Goal: Check status: Check status

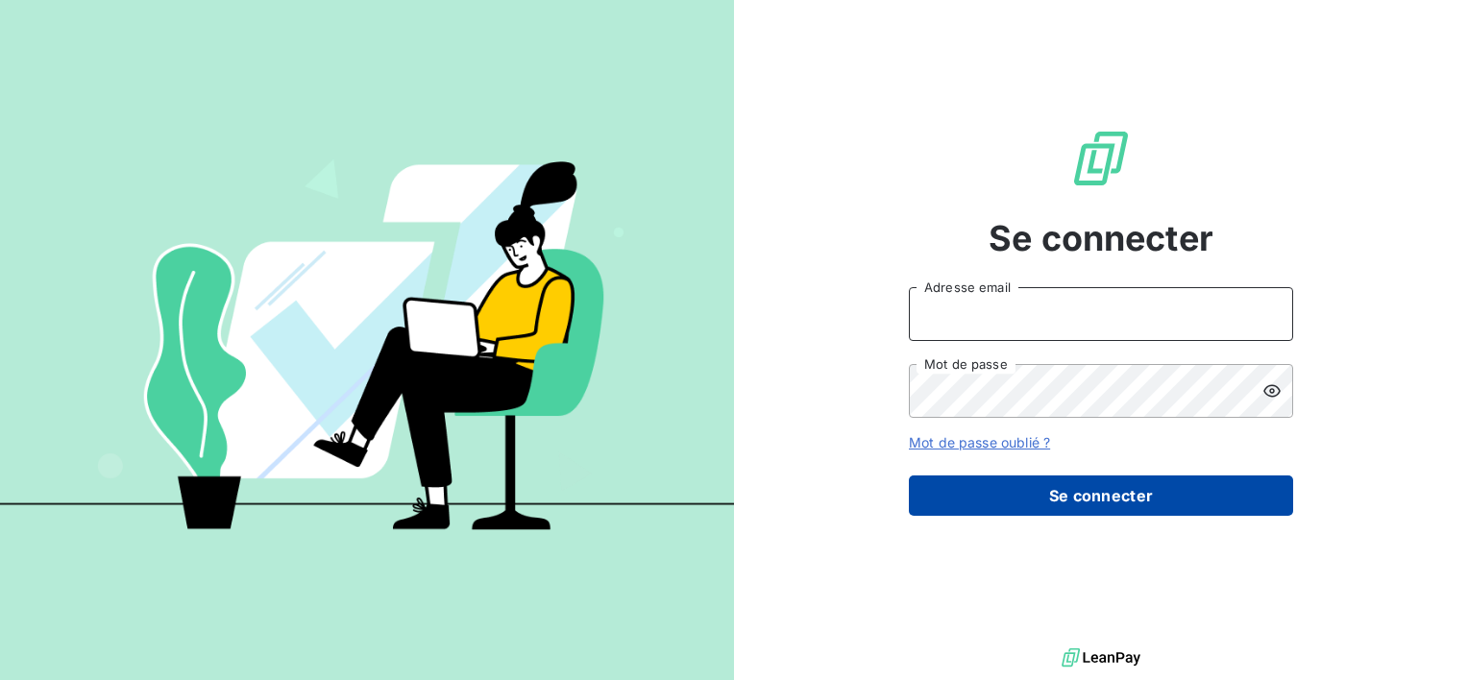
type input "[EMAIL_ADDRESS][DOMAIN_NAME]"
click at [1059, 513] on button "Se connecter" at bounding box center [1101, 495] width 384 height 40
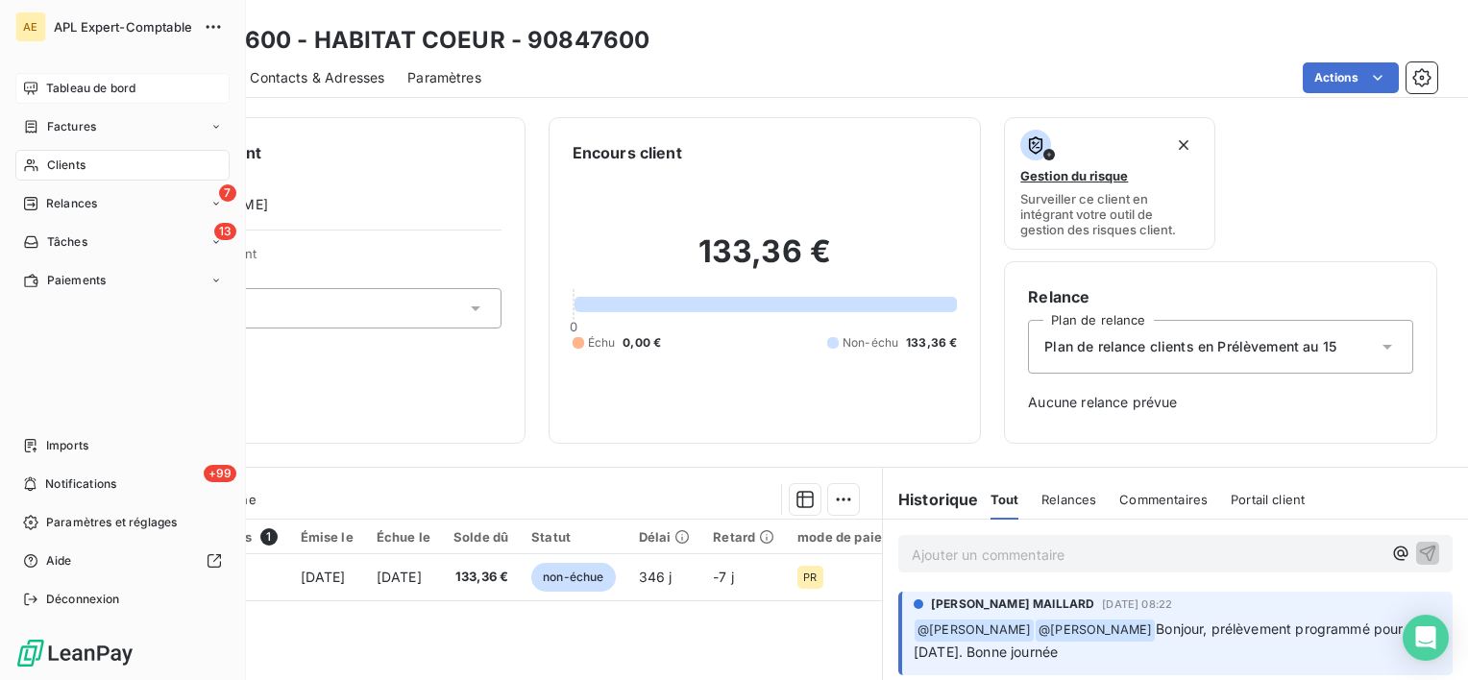
click at [49, 88] on span "Tableau de bord" at bounding box center [90, 88] width 89 height 17
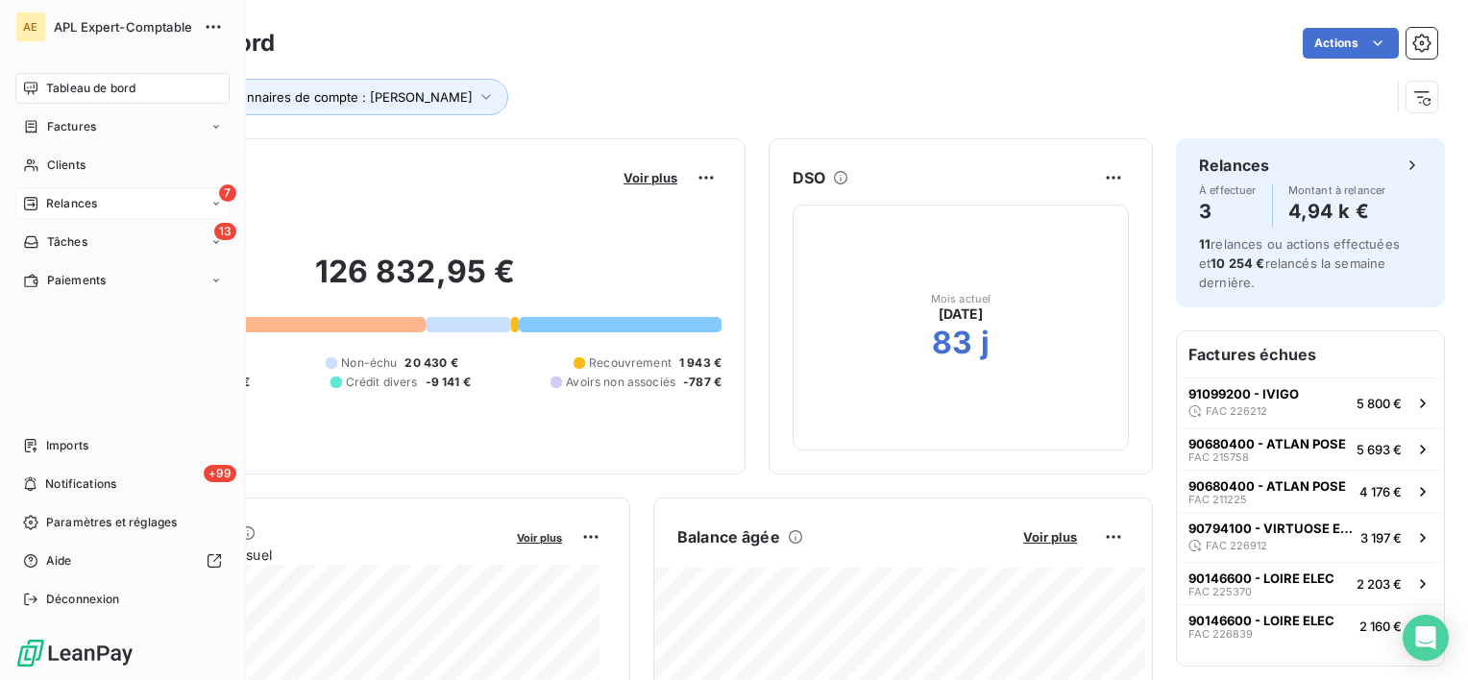
click at [56, 200] on span "Relances" at bounding box center [71, 203] width 51 height 17
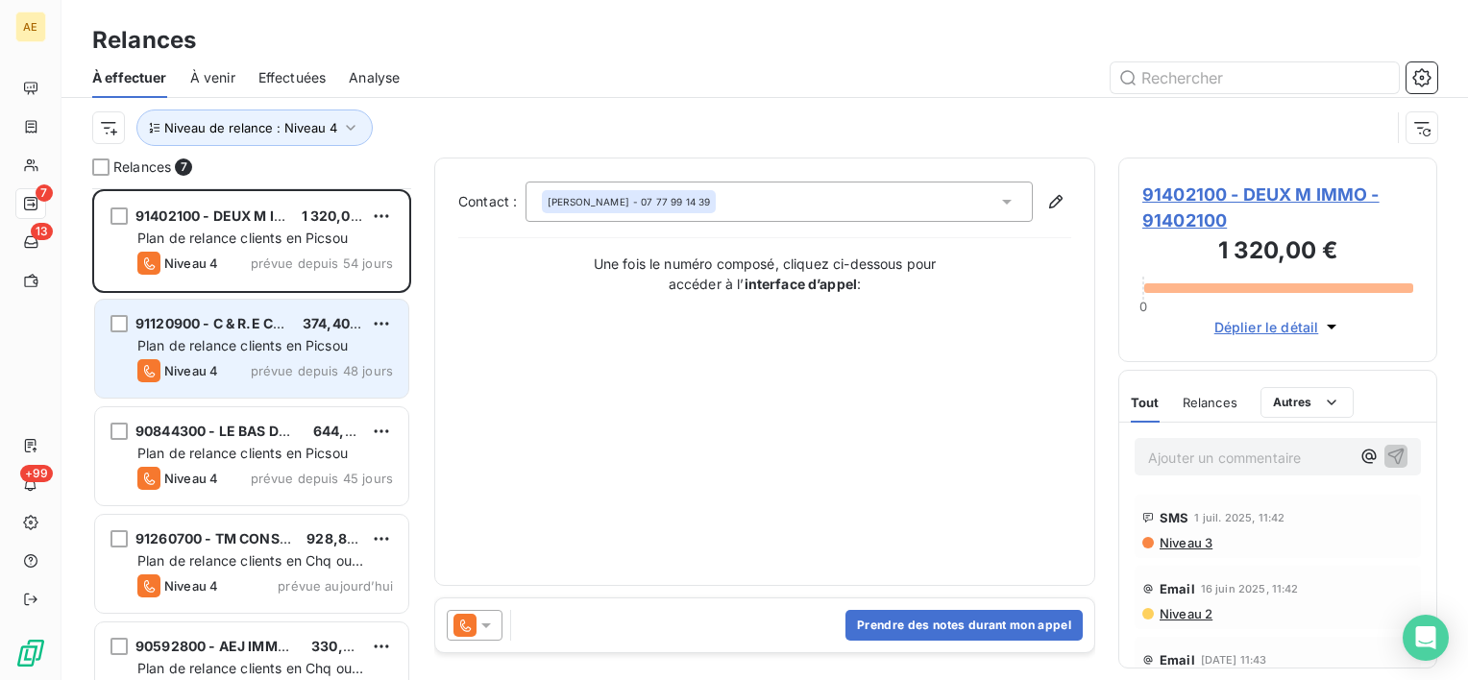
scroll to position [96, 0]
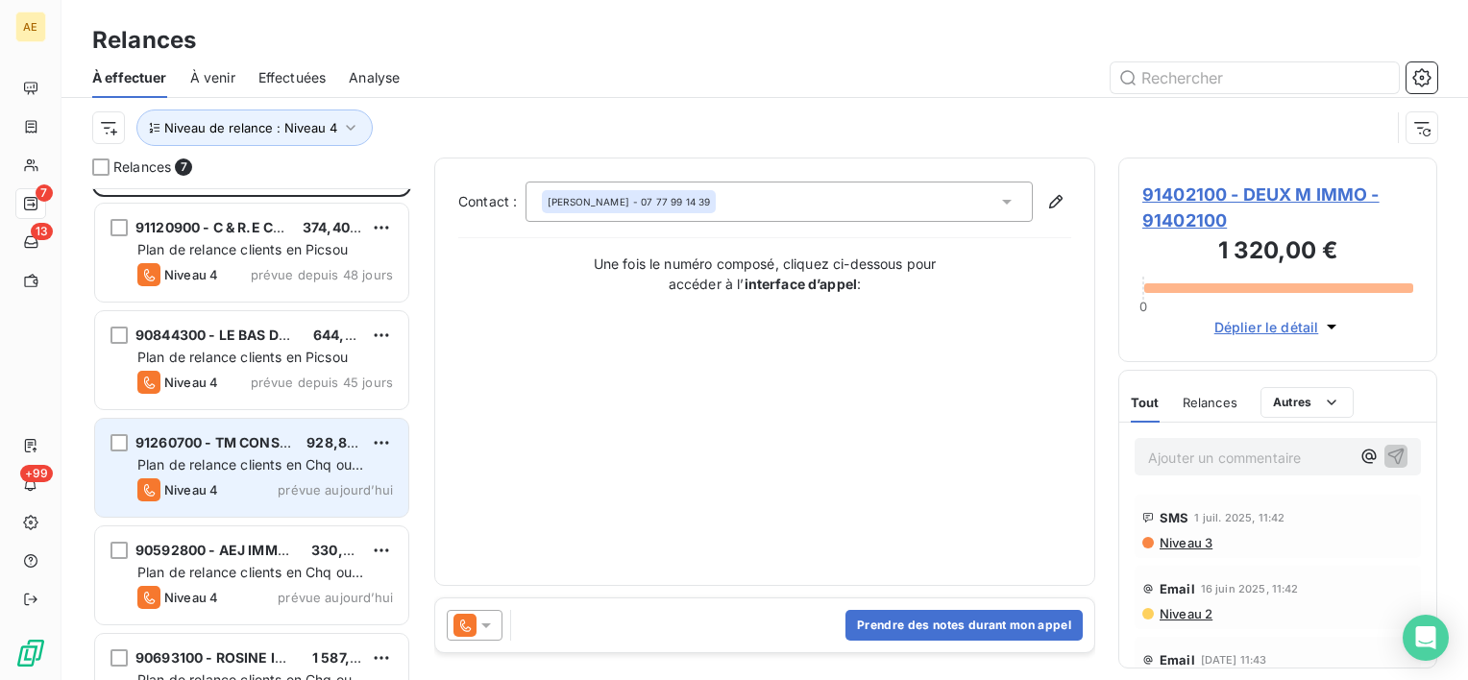
click at [310, 467] on span "Plan de relance clients en Chq ou Virement" at bounding box center [250, 474] width 226 height 36
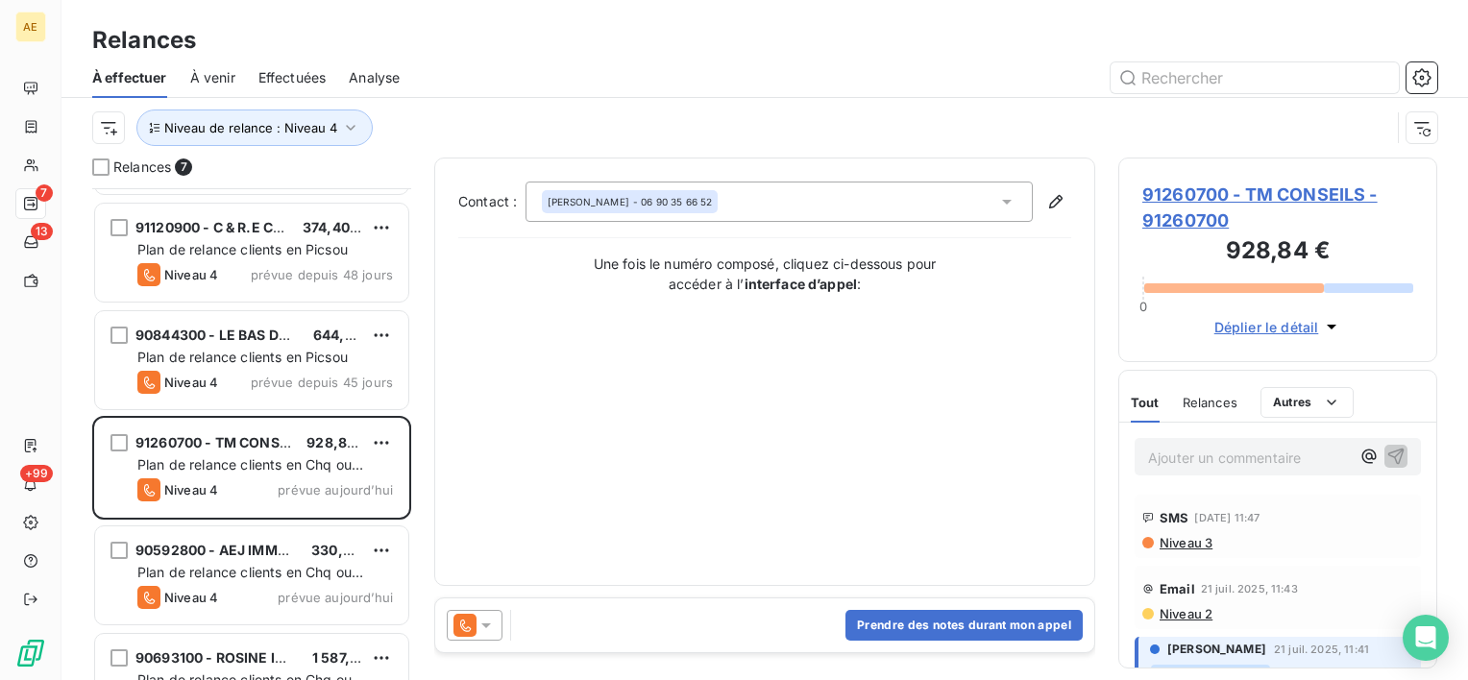
click at [1283, 192] on span "91260700 - TM CONSEILS - 91260700" at bounding box center [1277, 208] width 271 height 52
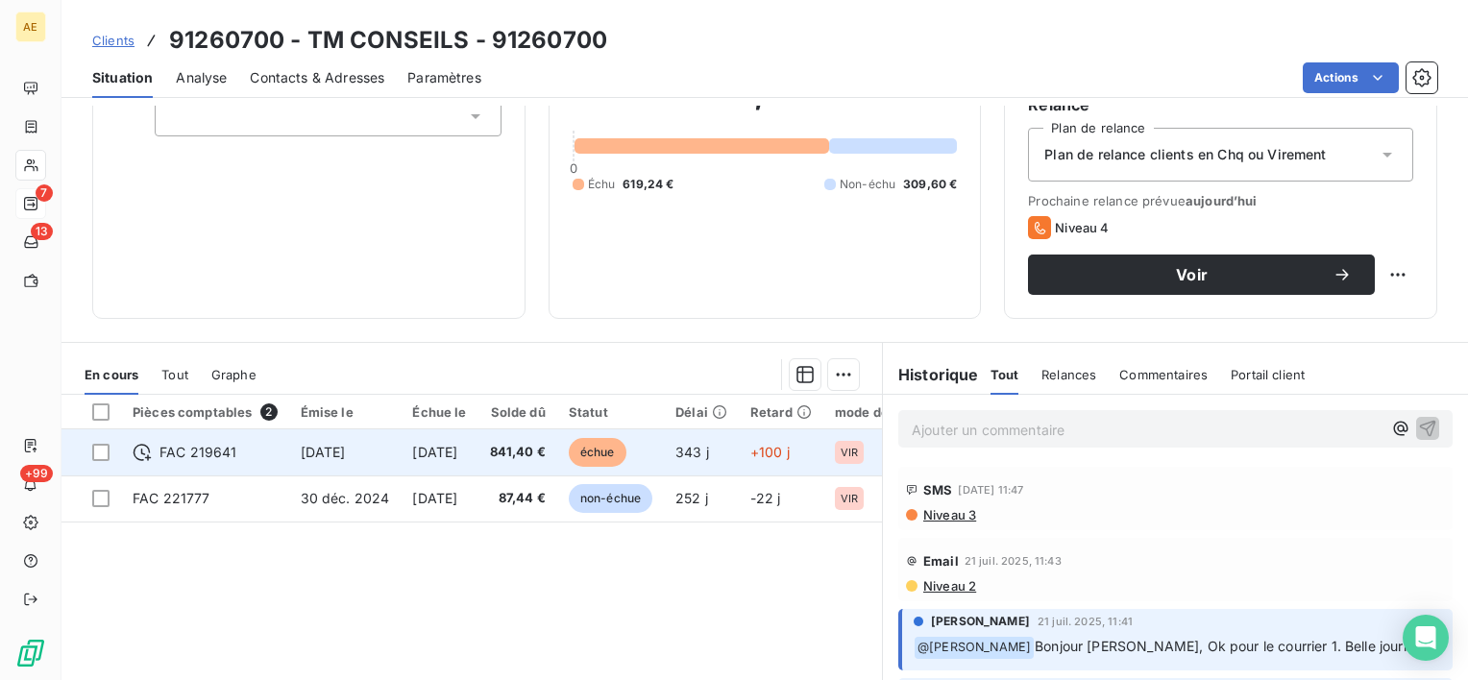
click at [620, 450] on span "échue" at bounding box center [598, 452] width 58 height 29
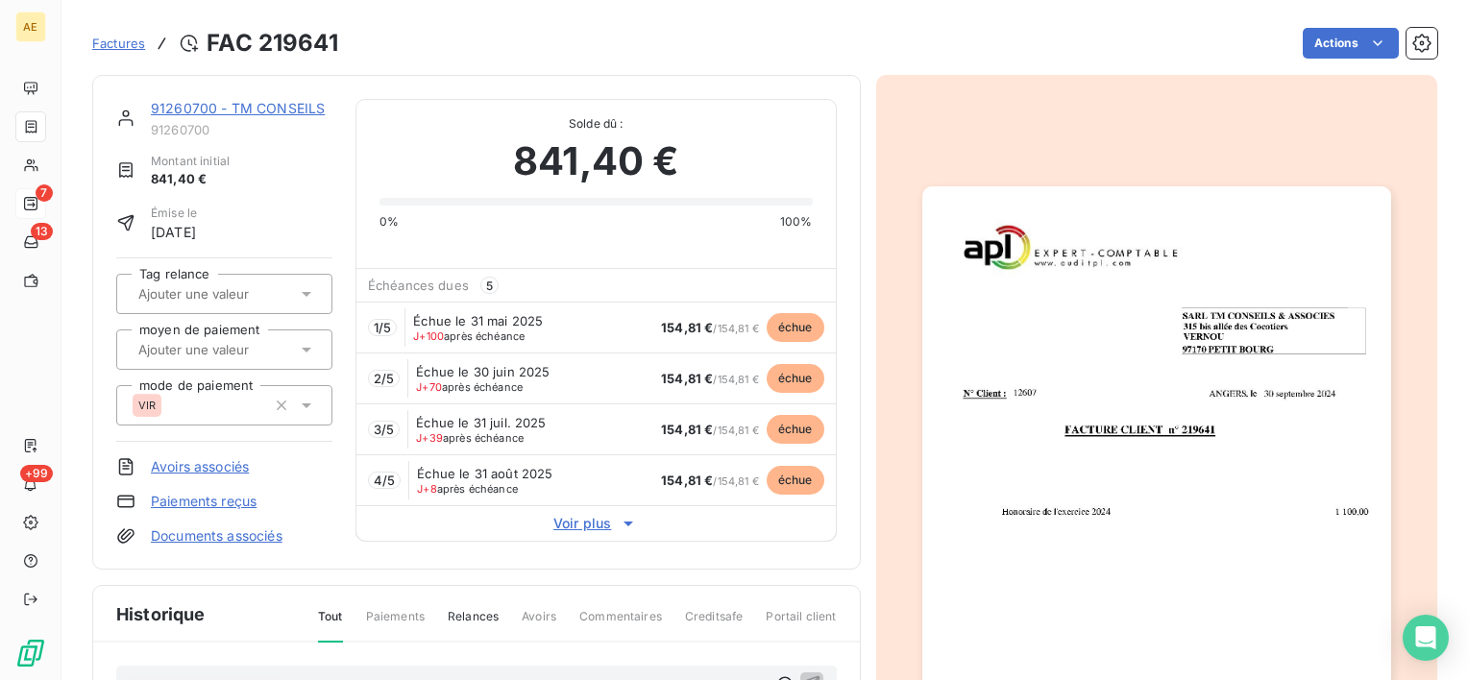
click at [573, 526] on span "Voir plus" at bounding box center [595, 523] width 479 height 19
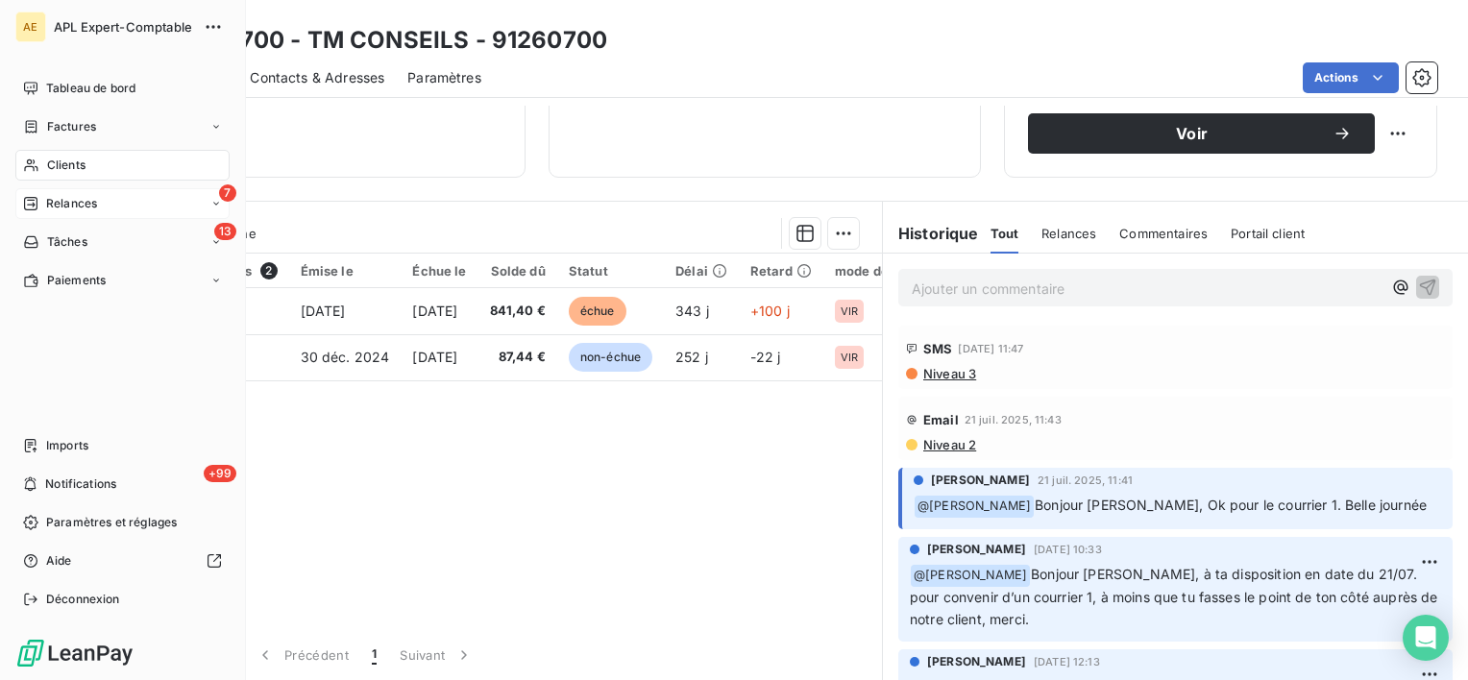
click at [49, 197] on span "Relances" at bounding box center [71, 203] width 51 height 17
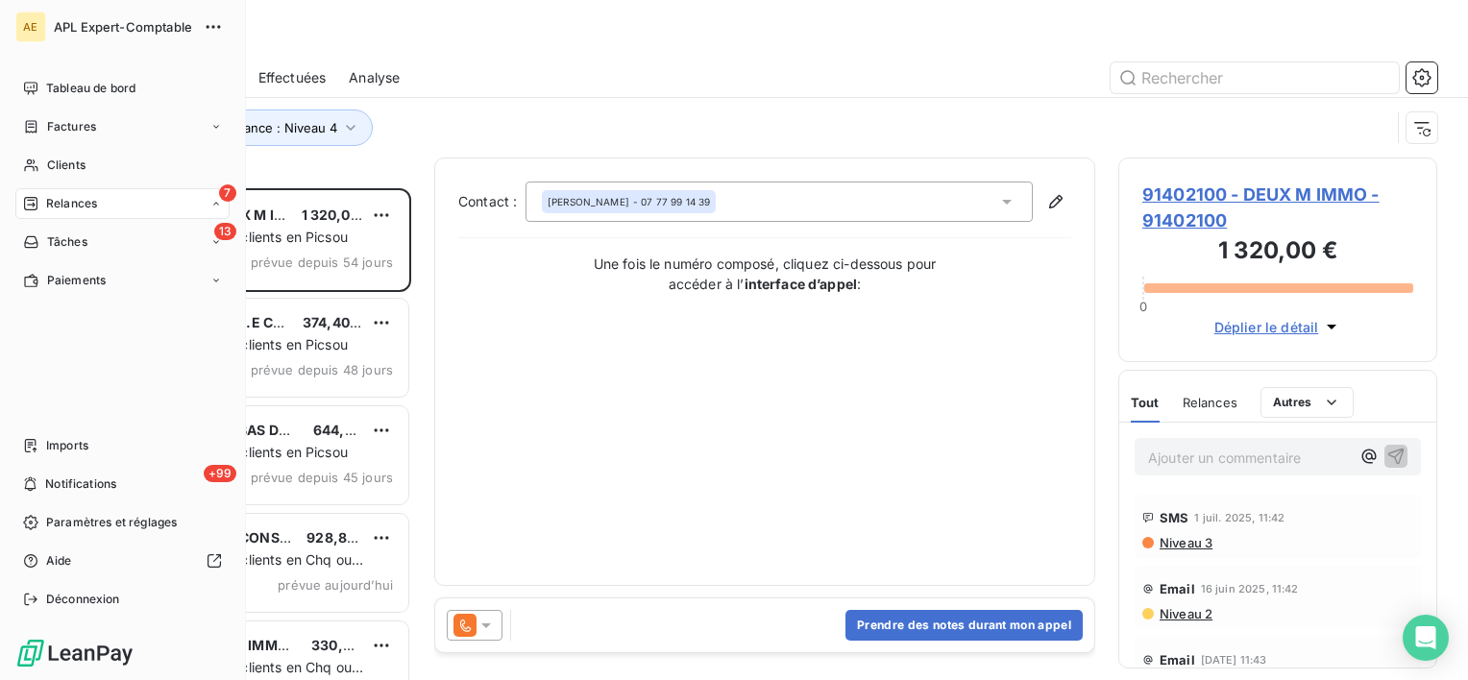
scroll to position [476, 304]
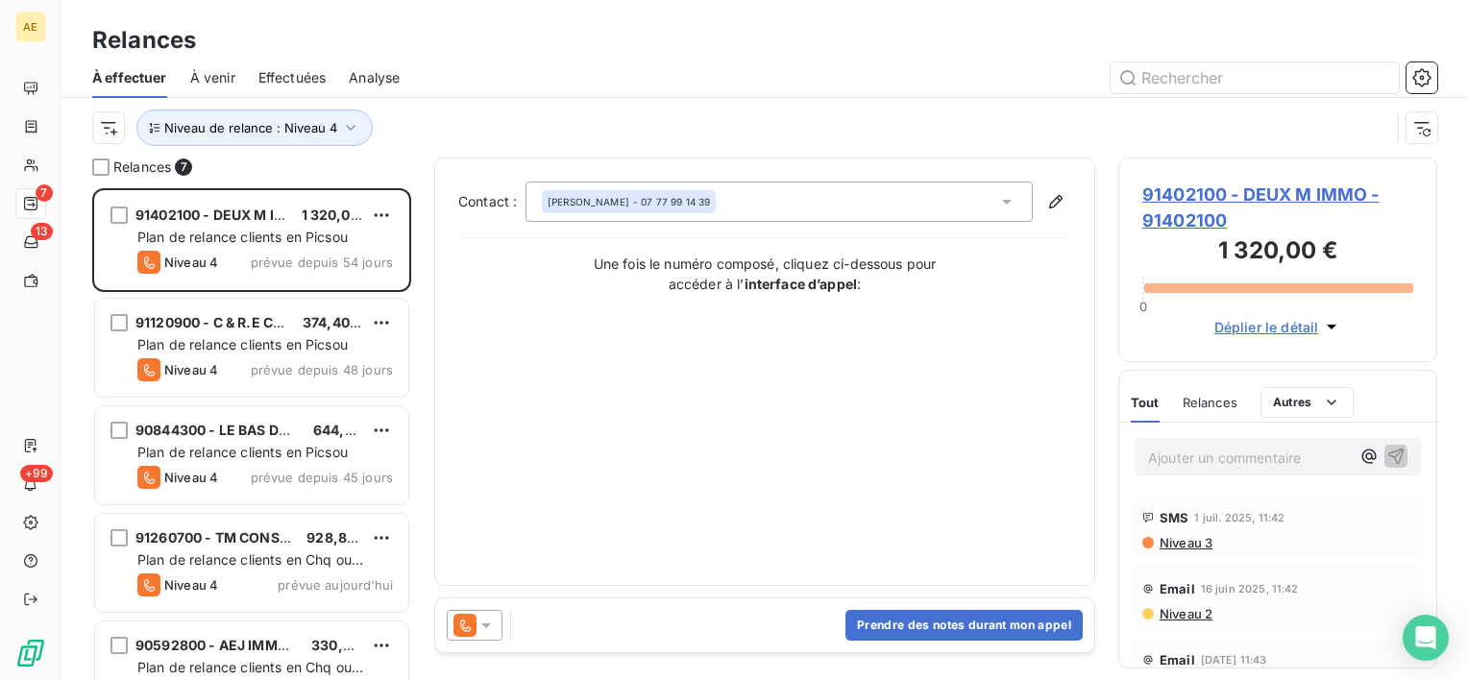
click at [304, 76] on span "Effectuées" at bounding box center [292, 77] width 68 height 19
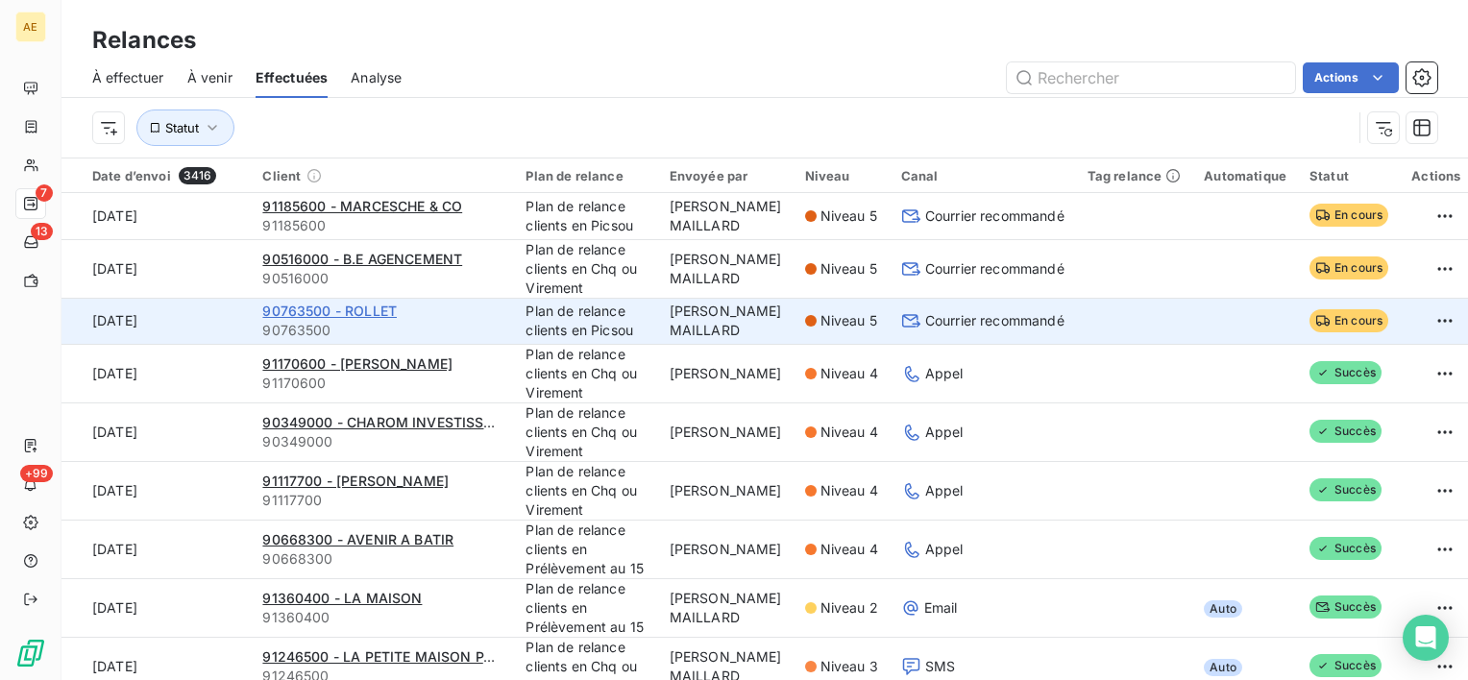
click at [353, 319] on span "90763500 - ROLLET" at bounding box center [329, 311] width 134 height 16
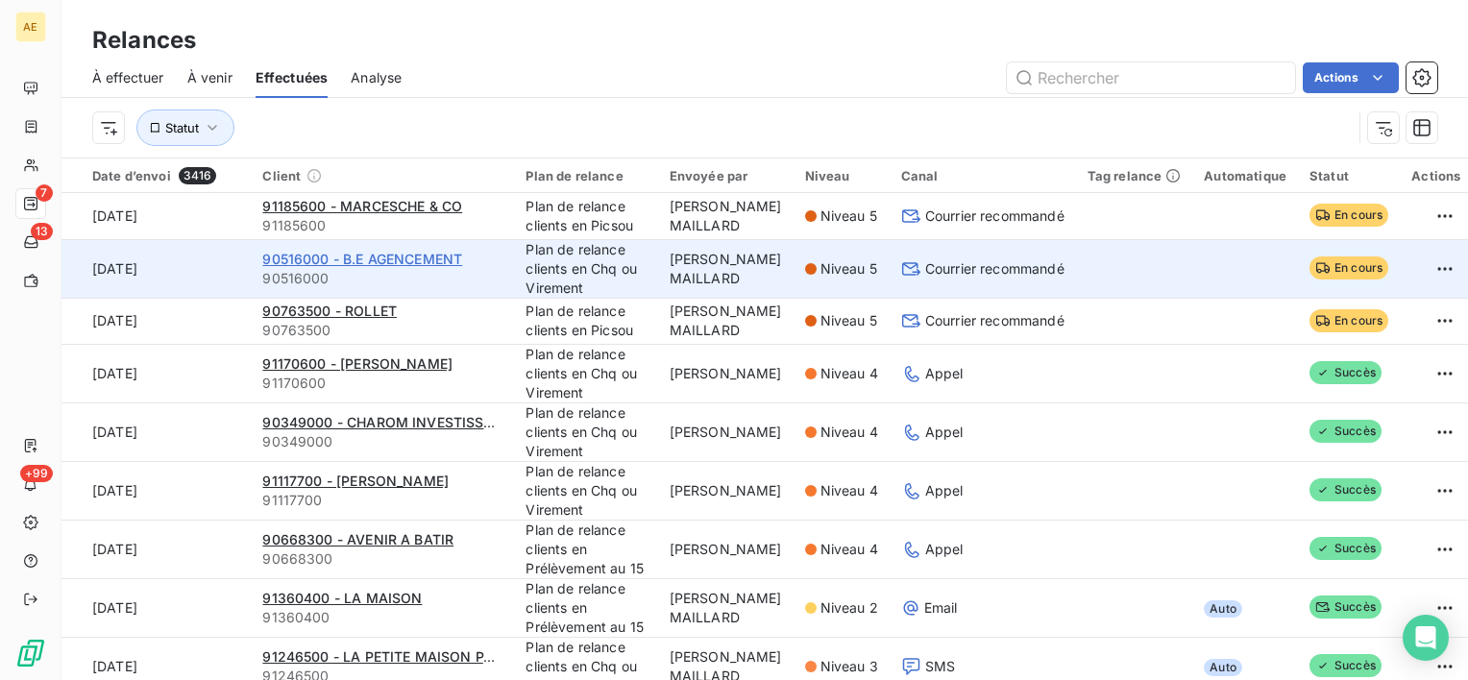
click at [393, 267] on span "90516000 - B.E AGENCEMENT" at bounding box center [362, 259] width 200 height 16
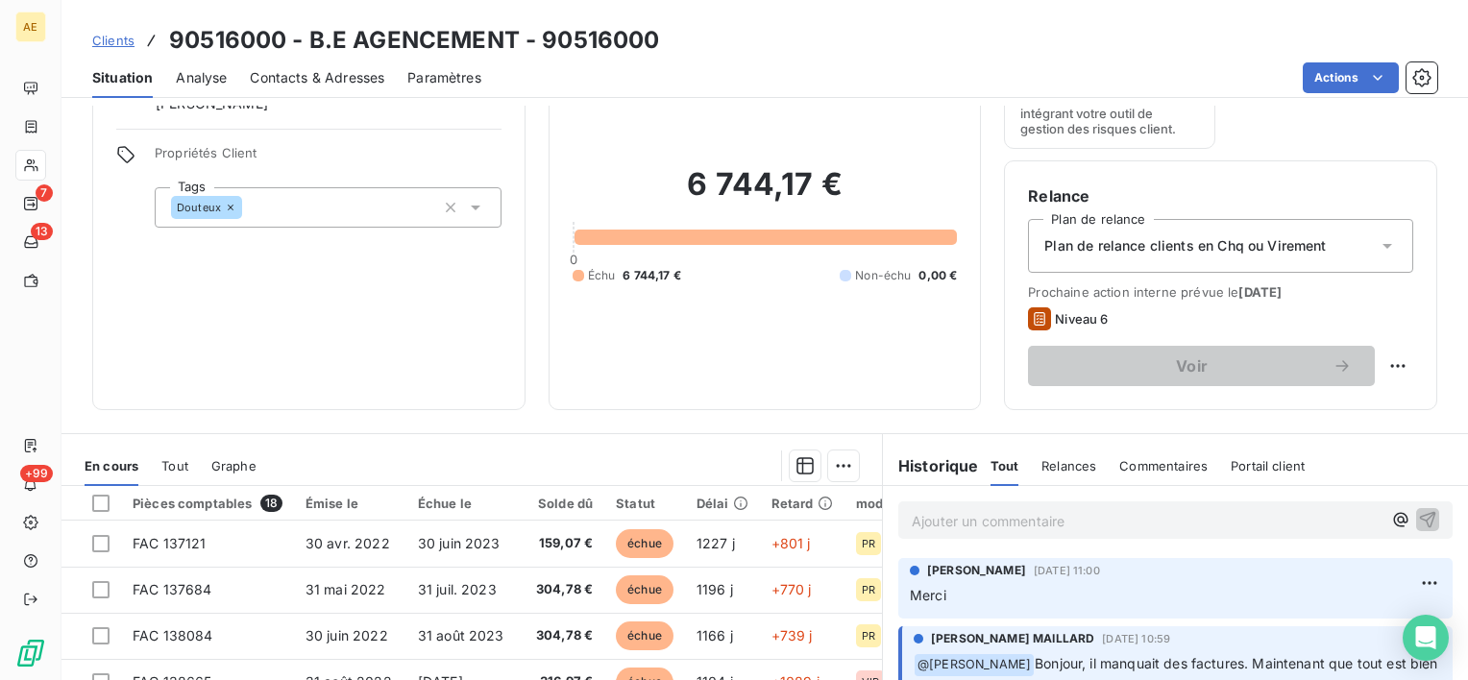
scroll to position [288, 0]
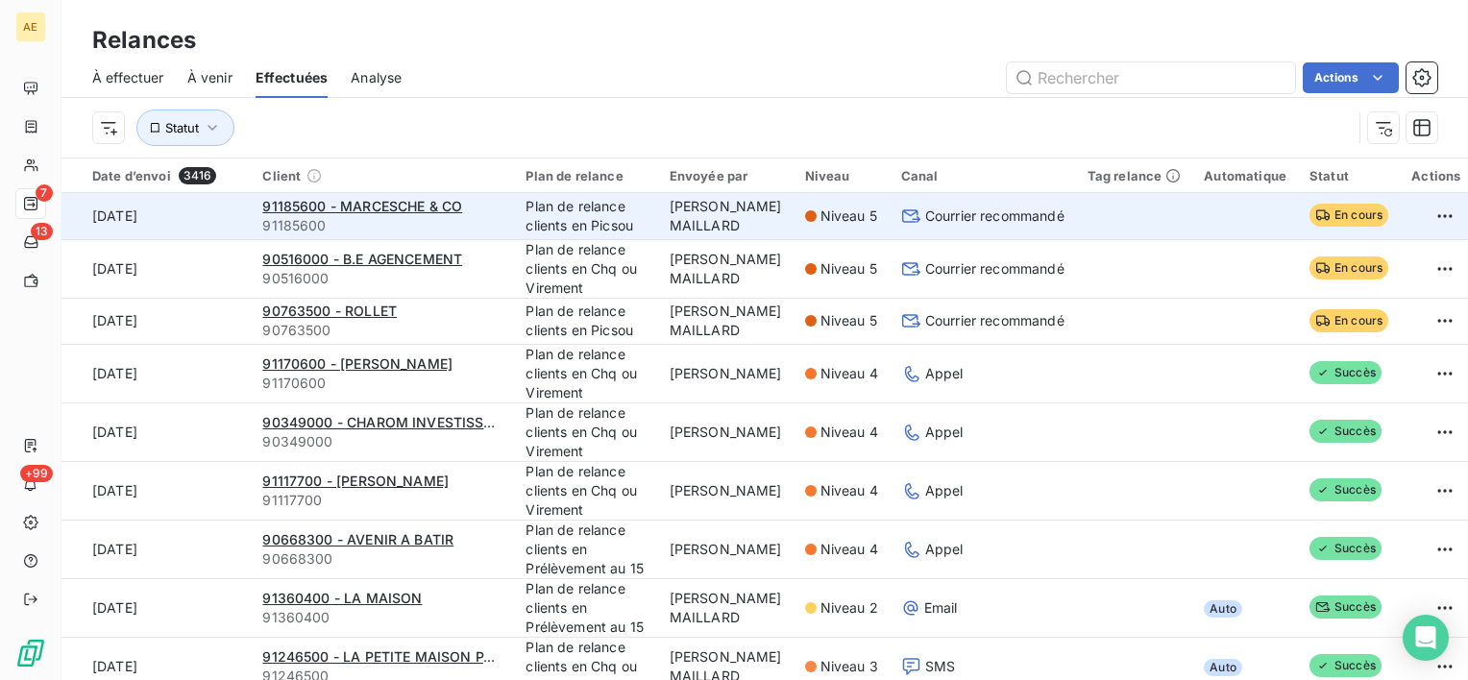
click at [438, 222] on span "91185600" at bounding box center [382, 225] width 240 height 19
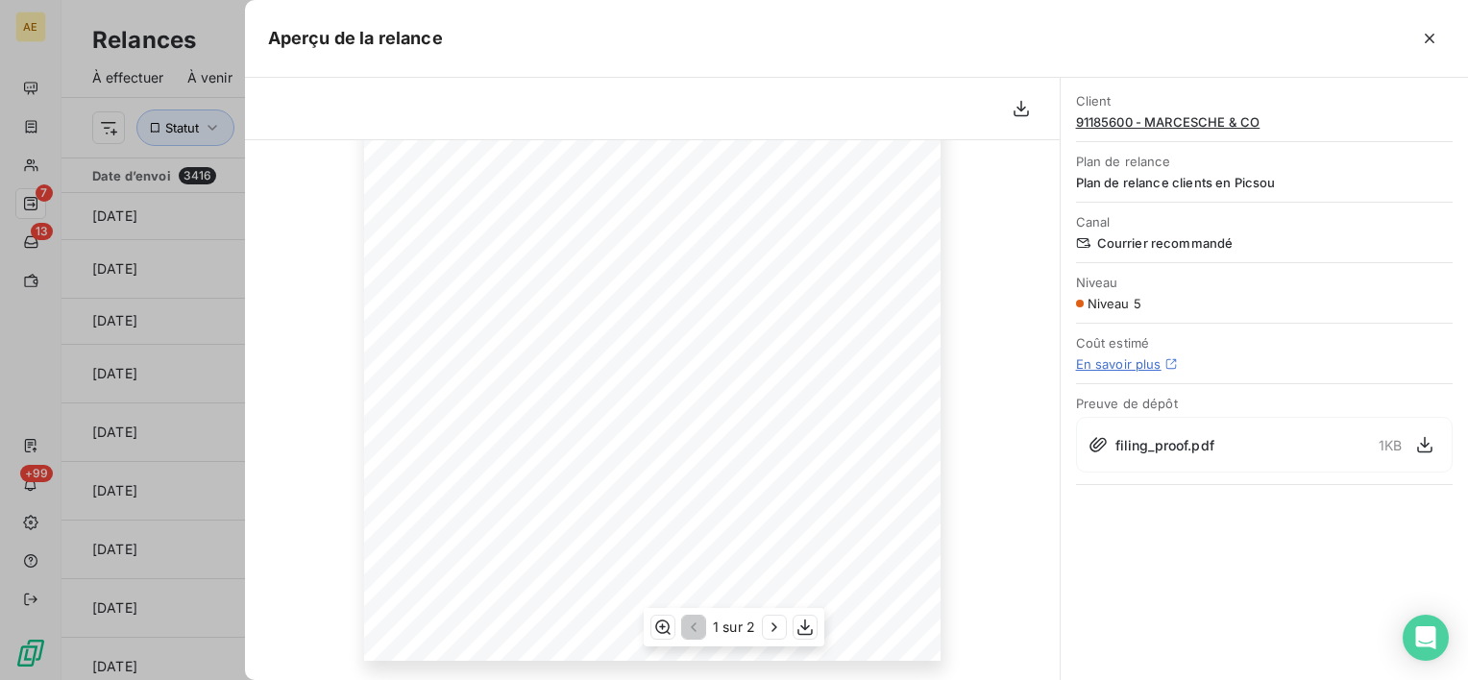
scroll to position [192, 0]
click at [1195, 122] on span "91185600 - MARCESCHE & CO" at bounding box center [1264, 121] width 377 height 15
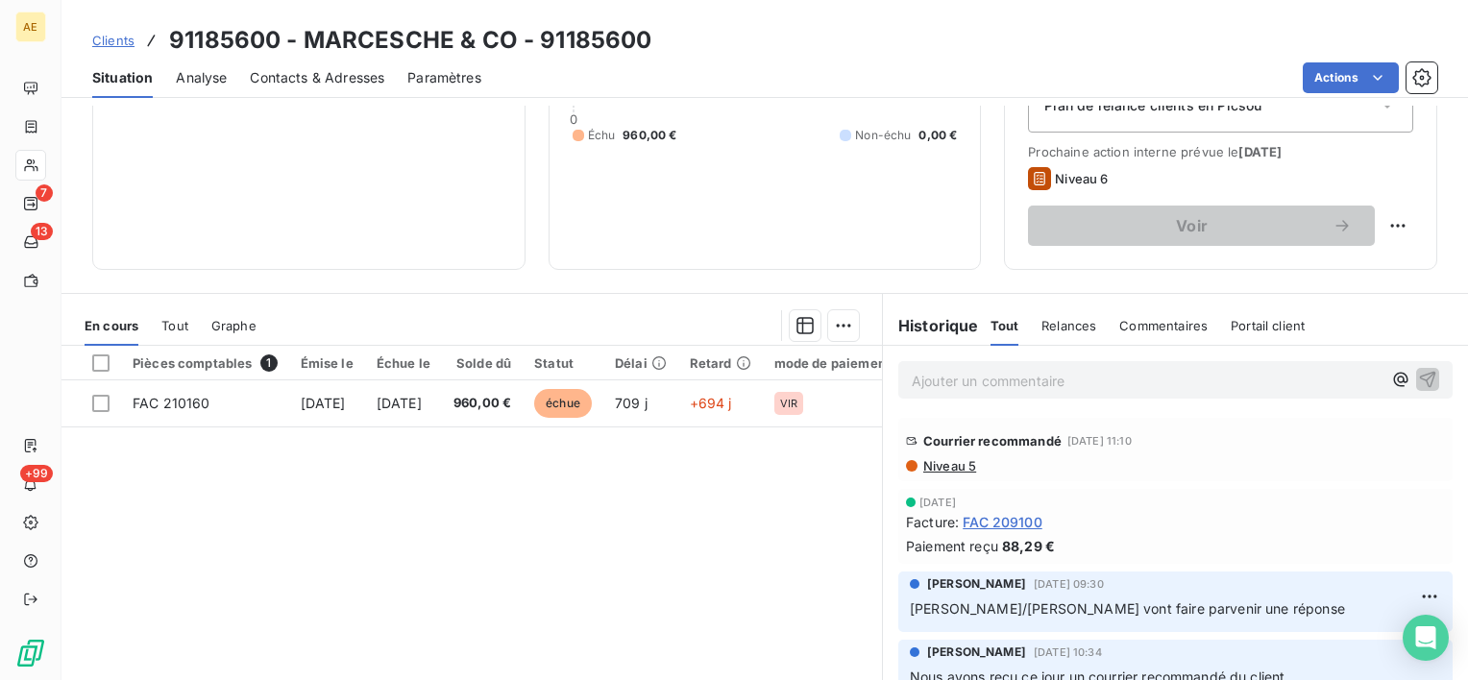
scroll to position [288, 0]
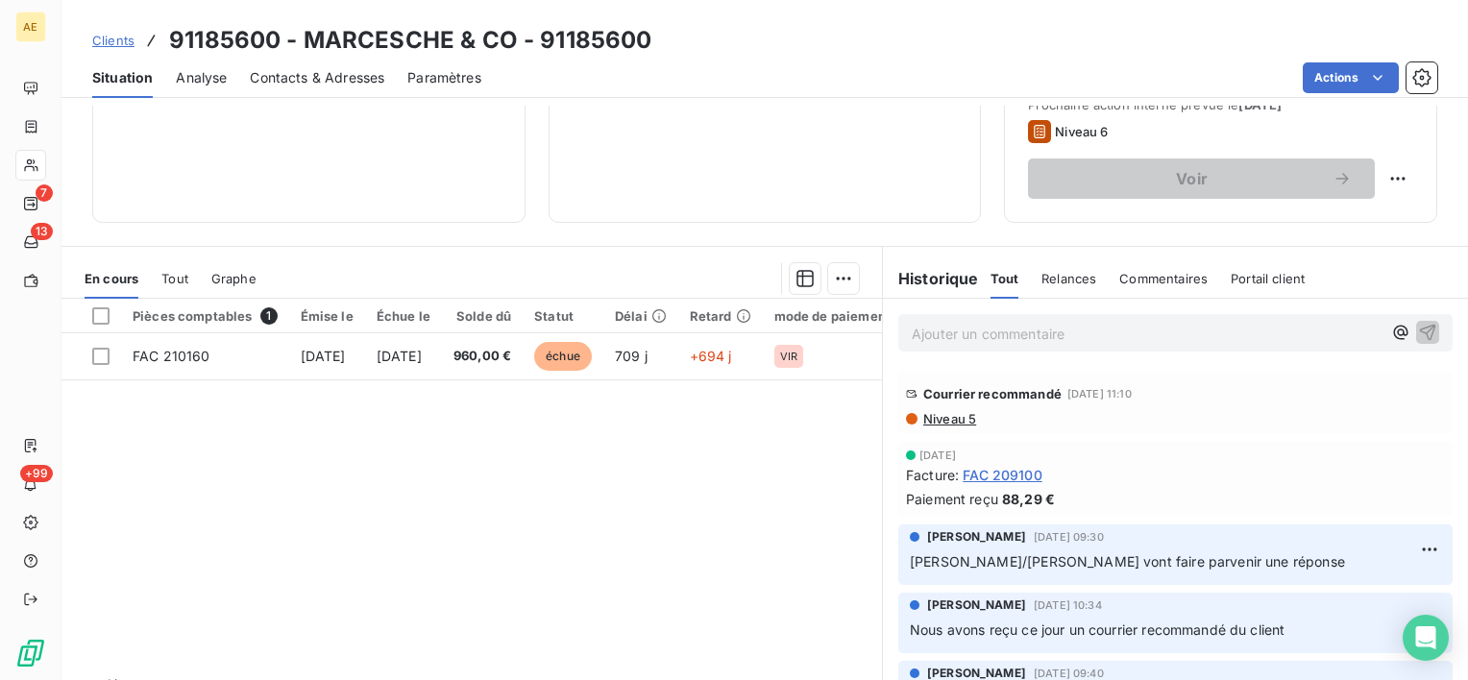
click at [949, 414] on span "Niveau 5" at bounding box center [948, 418] width 55 height 15
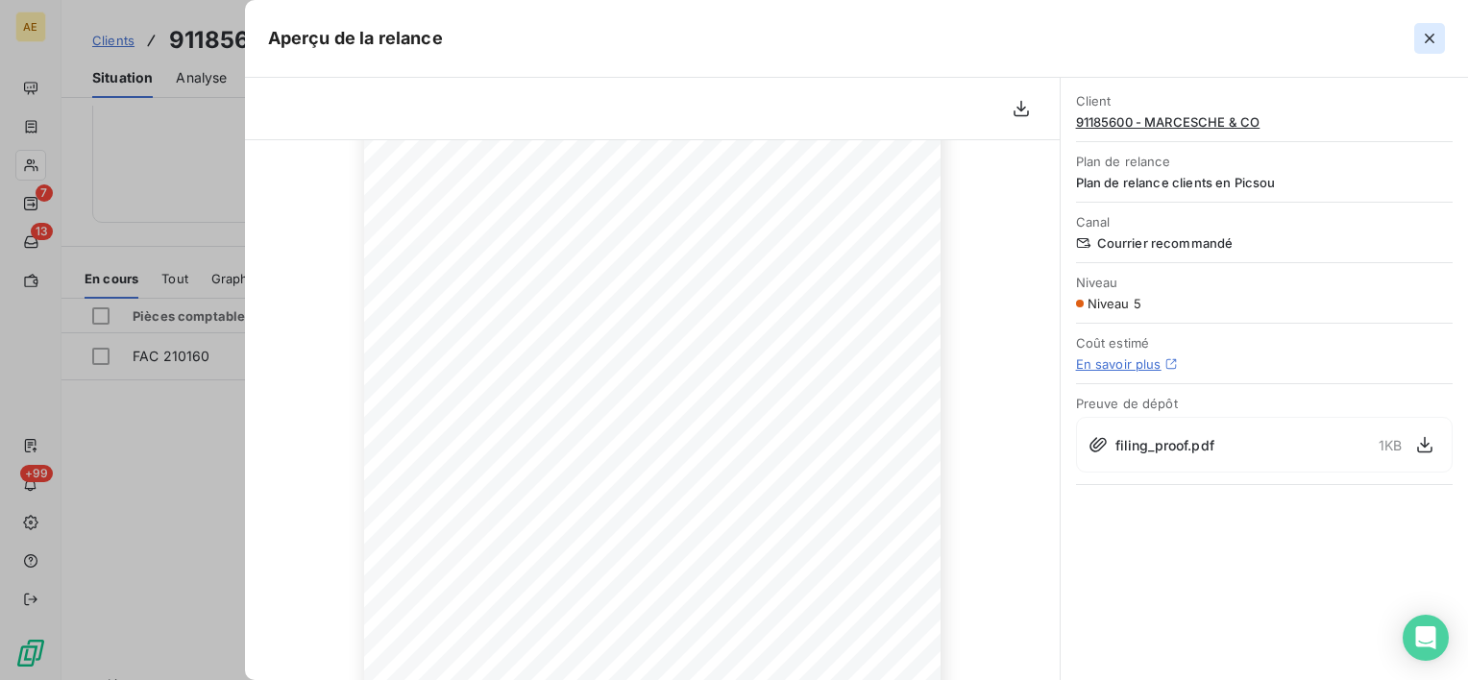
click at [1437, 39] on icon "button" at bounding box center [1429, 38] width 19 height 19
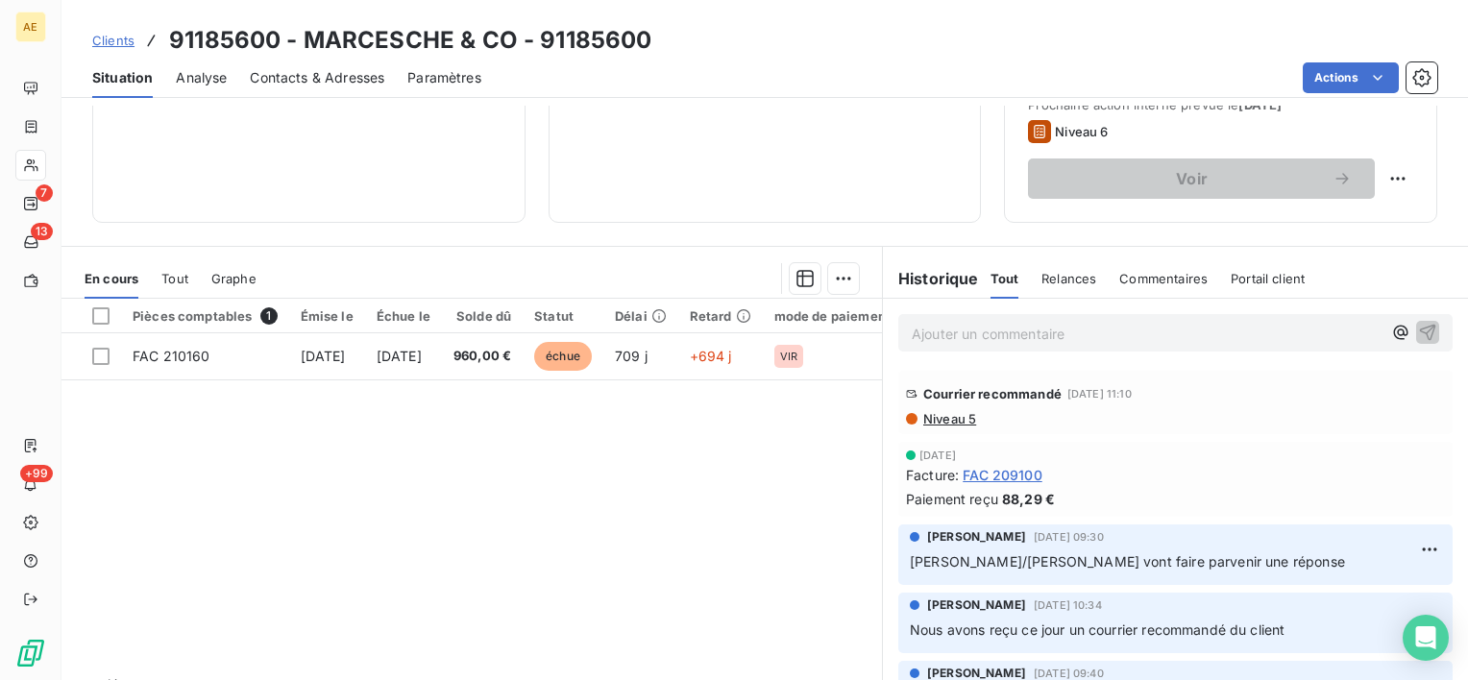
click at [96, 74] on span "Situation" at bounding box center [122, 77] width 61 height 19
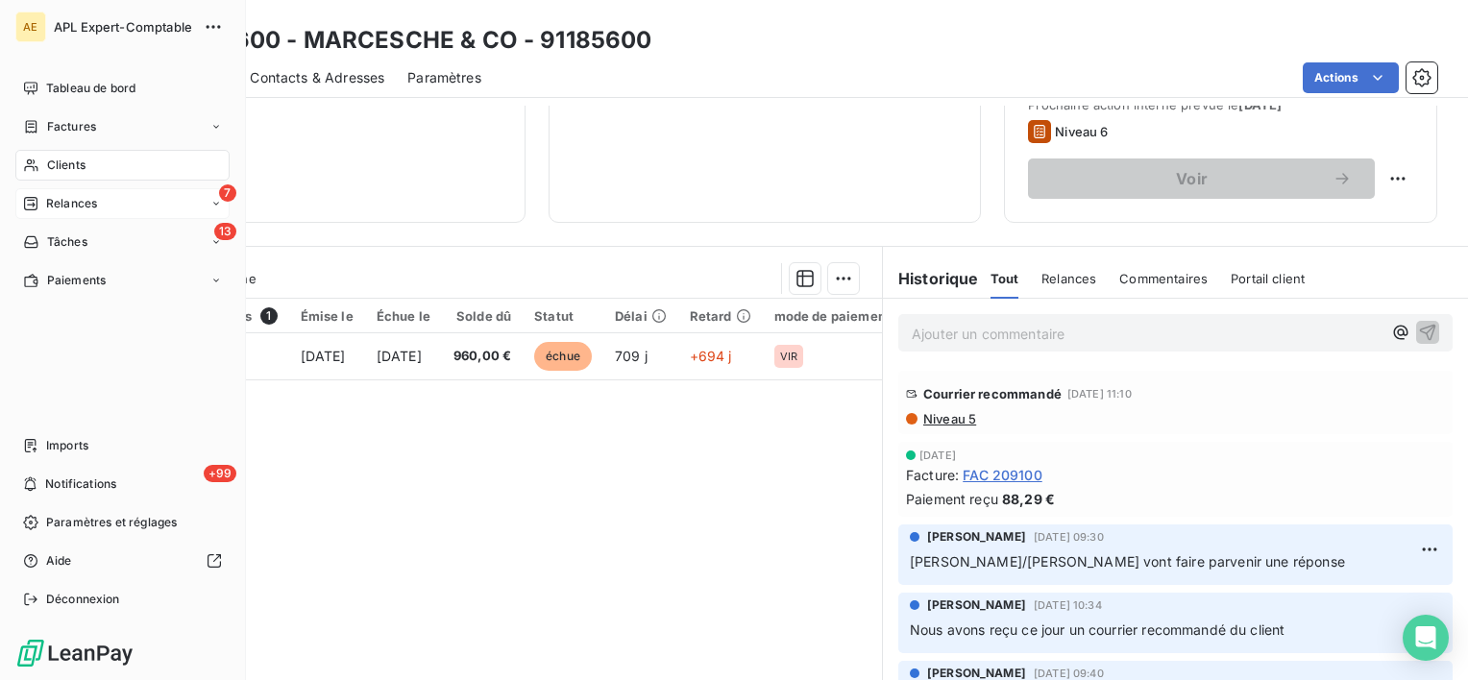
click at [43, 200] on div "Relances" at bounding box center [60, 203] width 74 height 17
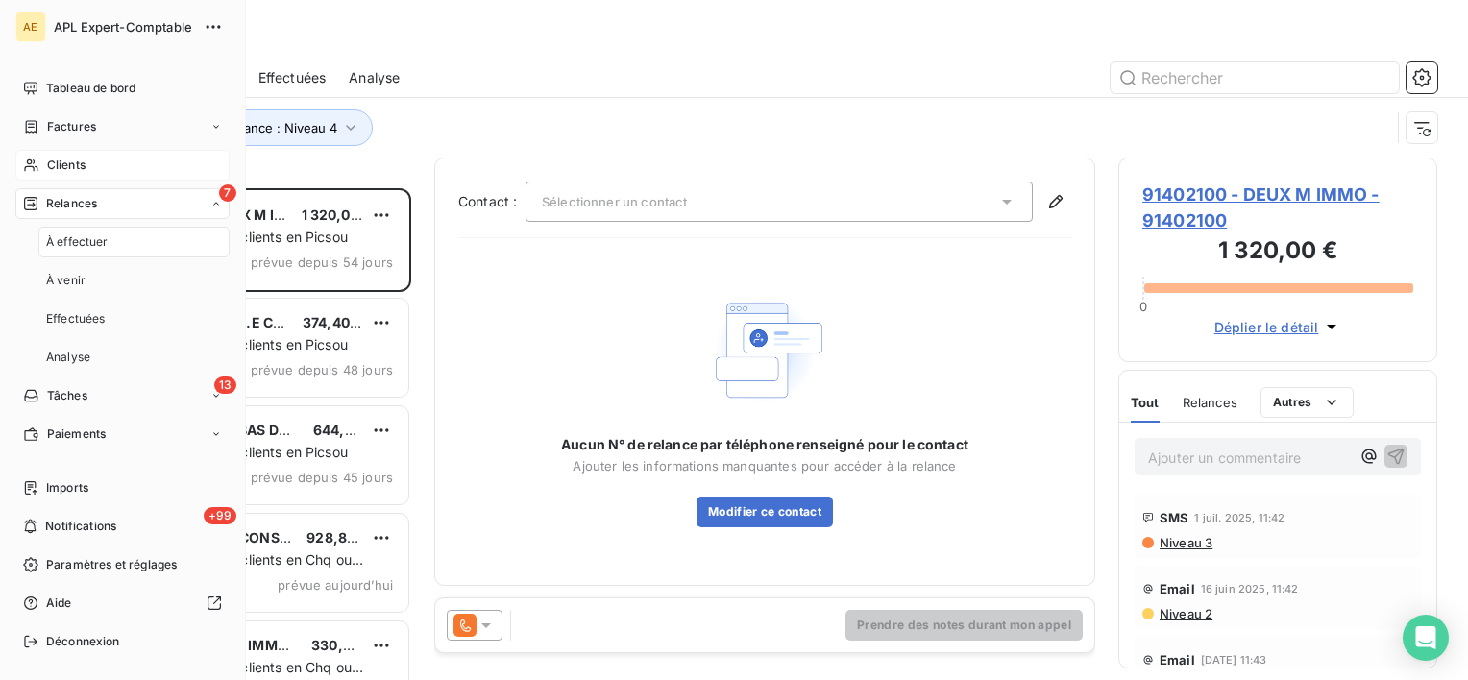
scroll to position [476, 304]
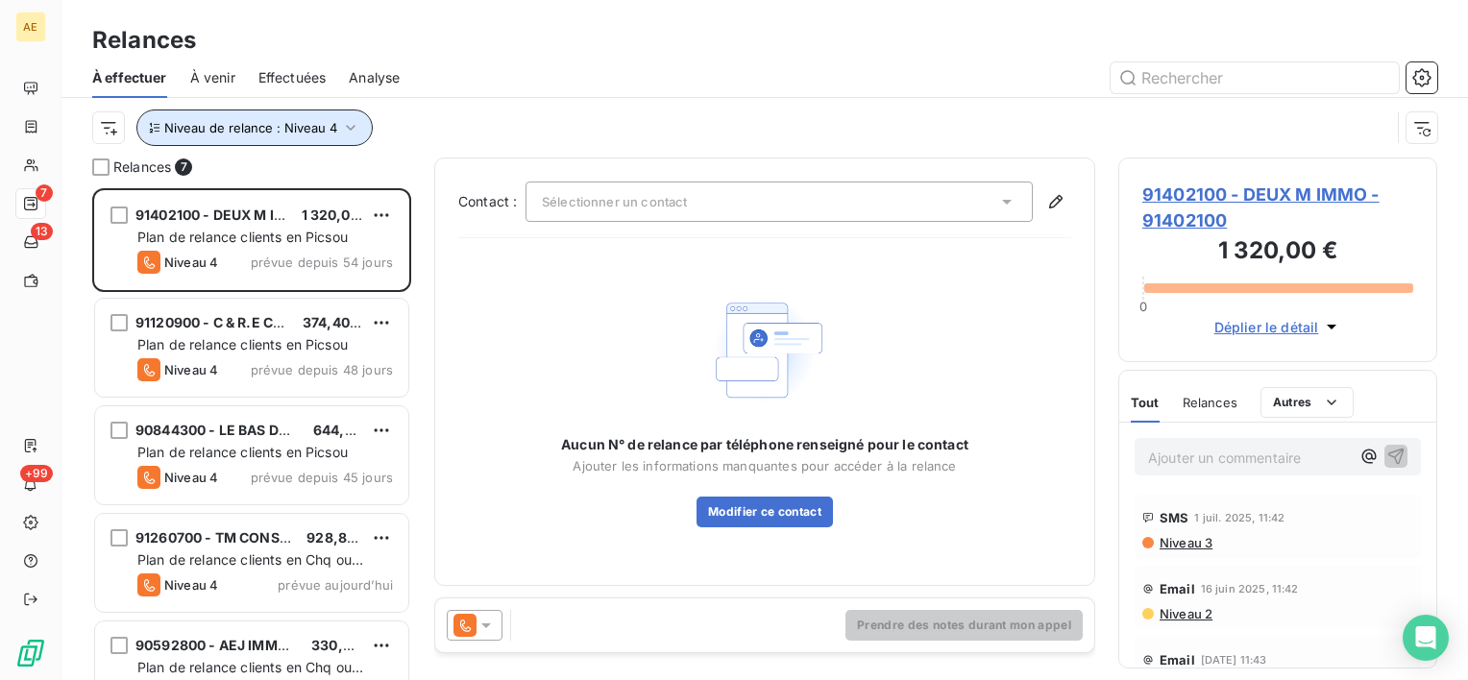
click at [317, 127] on span "Niveau de relance : Niveau 4" at bounding box center [250, 127] width 173 height 15
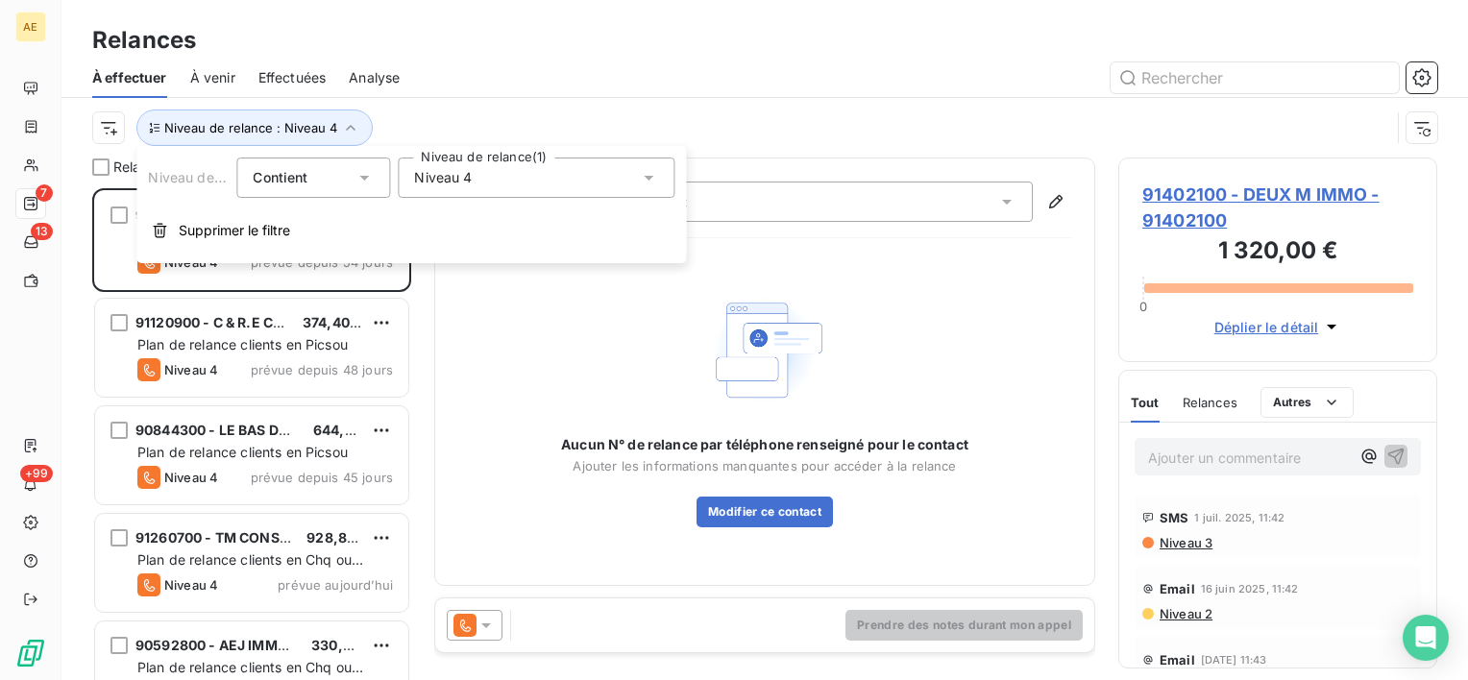
click at [459, 184] on span "Niveau 4" at bounding box center [443, 177] width 58 height 19
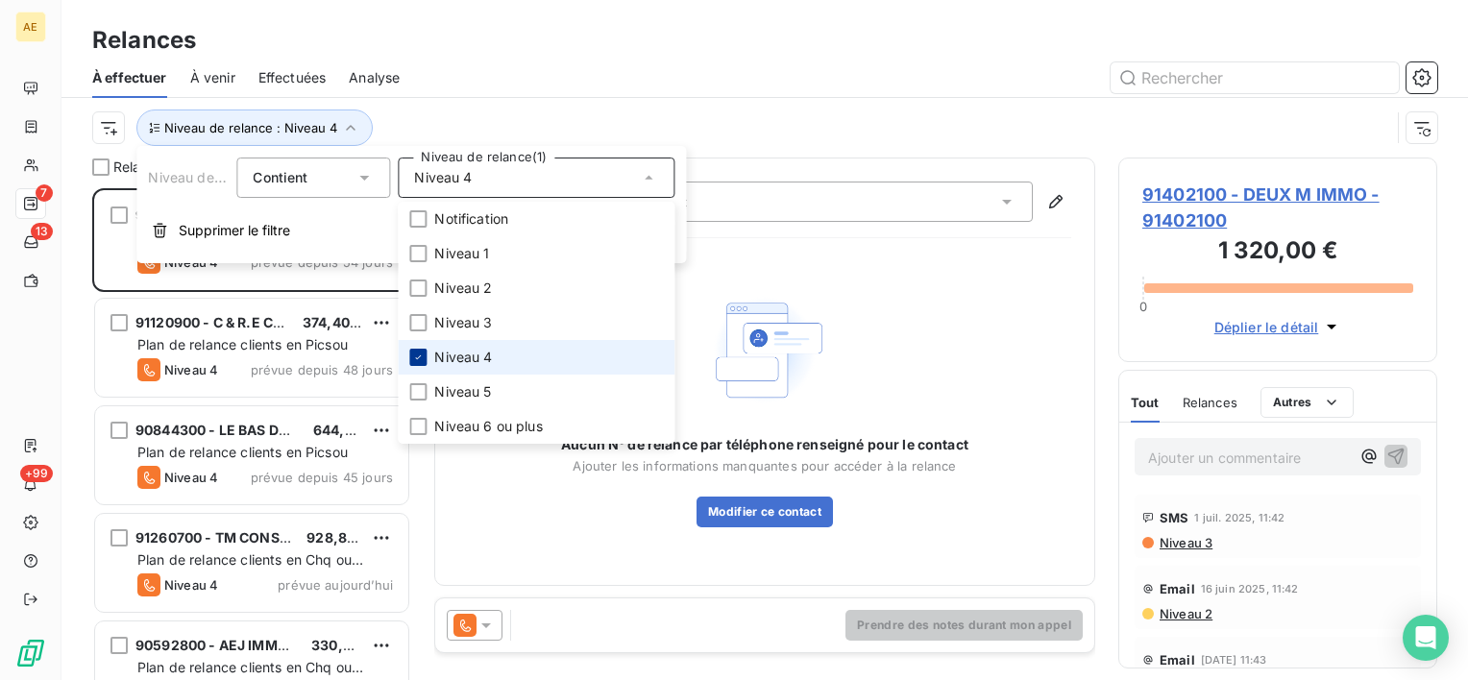
click at [413, 350] on div at bounding box center [417, 357] width 17 height 17
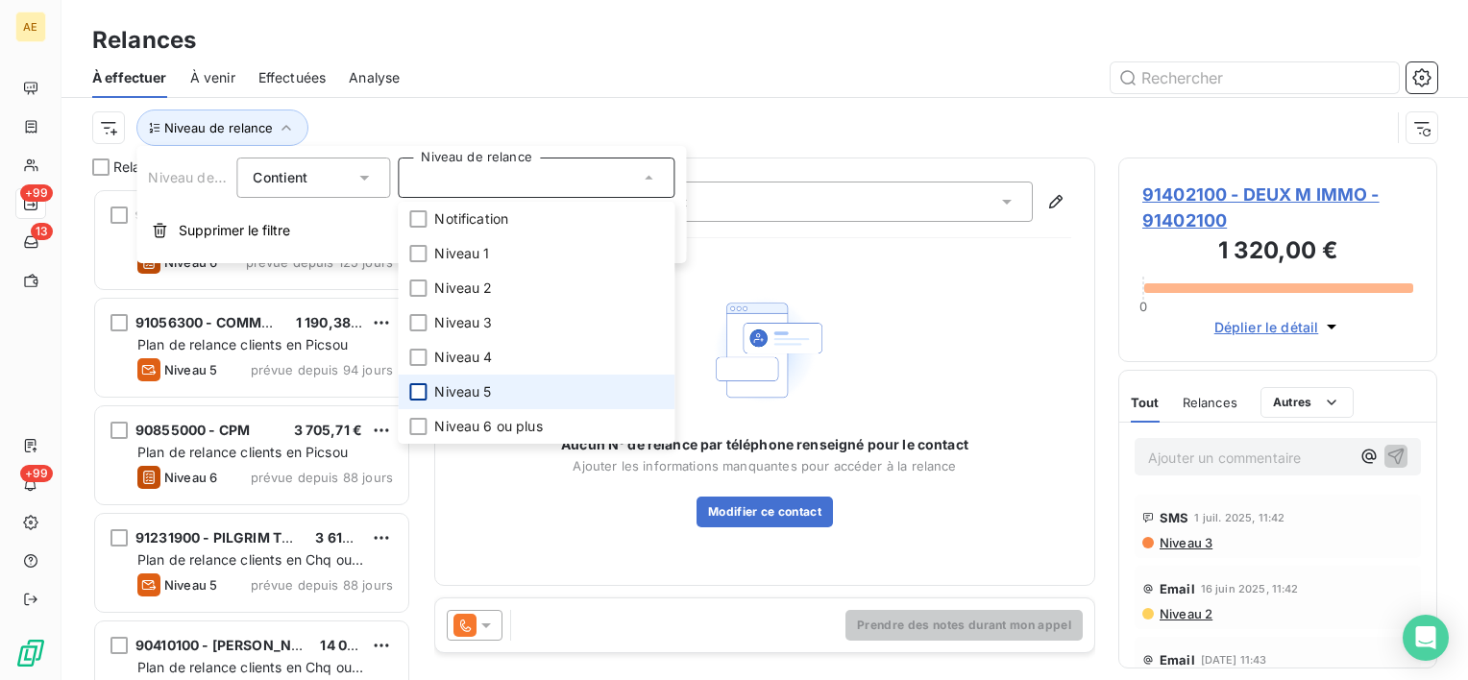
click at [419, 396] on div at bounding box center [417, 391] width 17 height 17
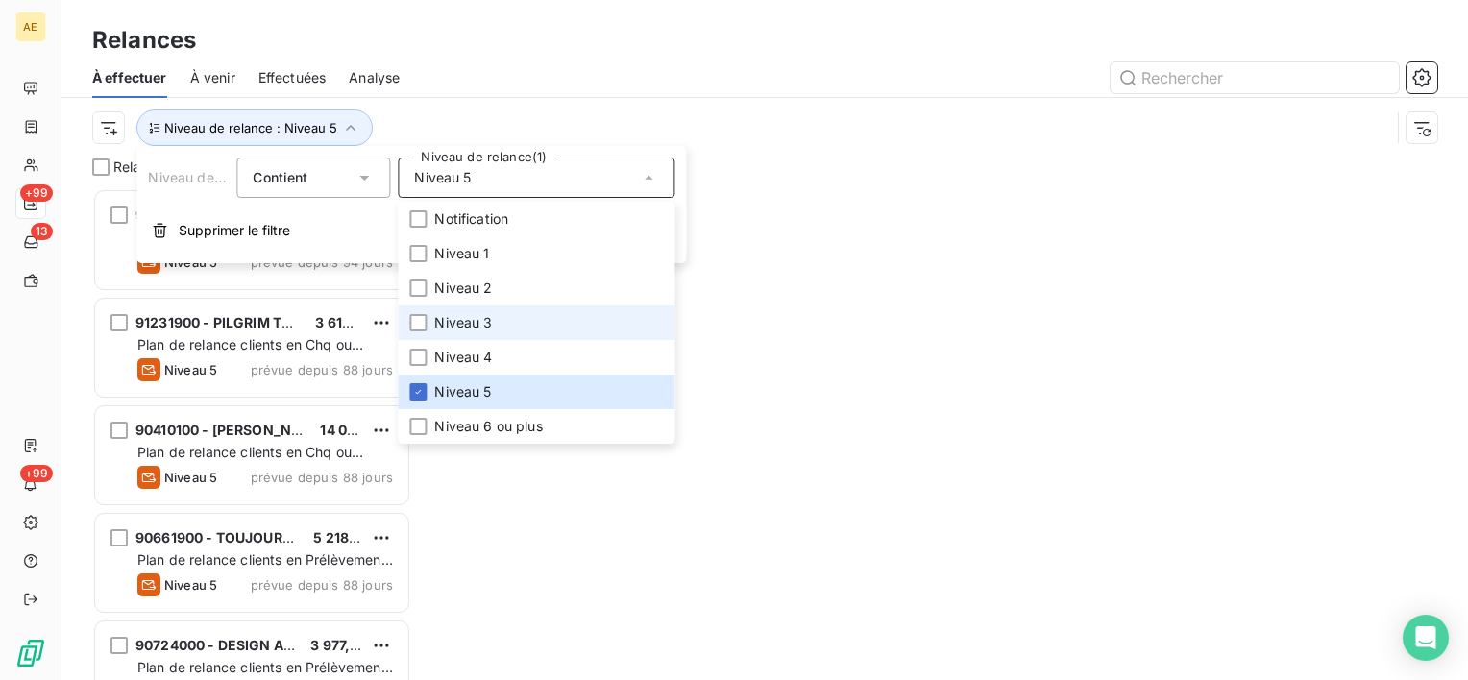
scroll to position [476, 304]
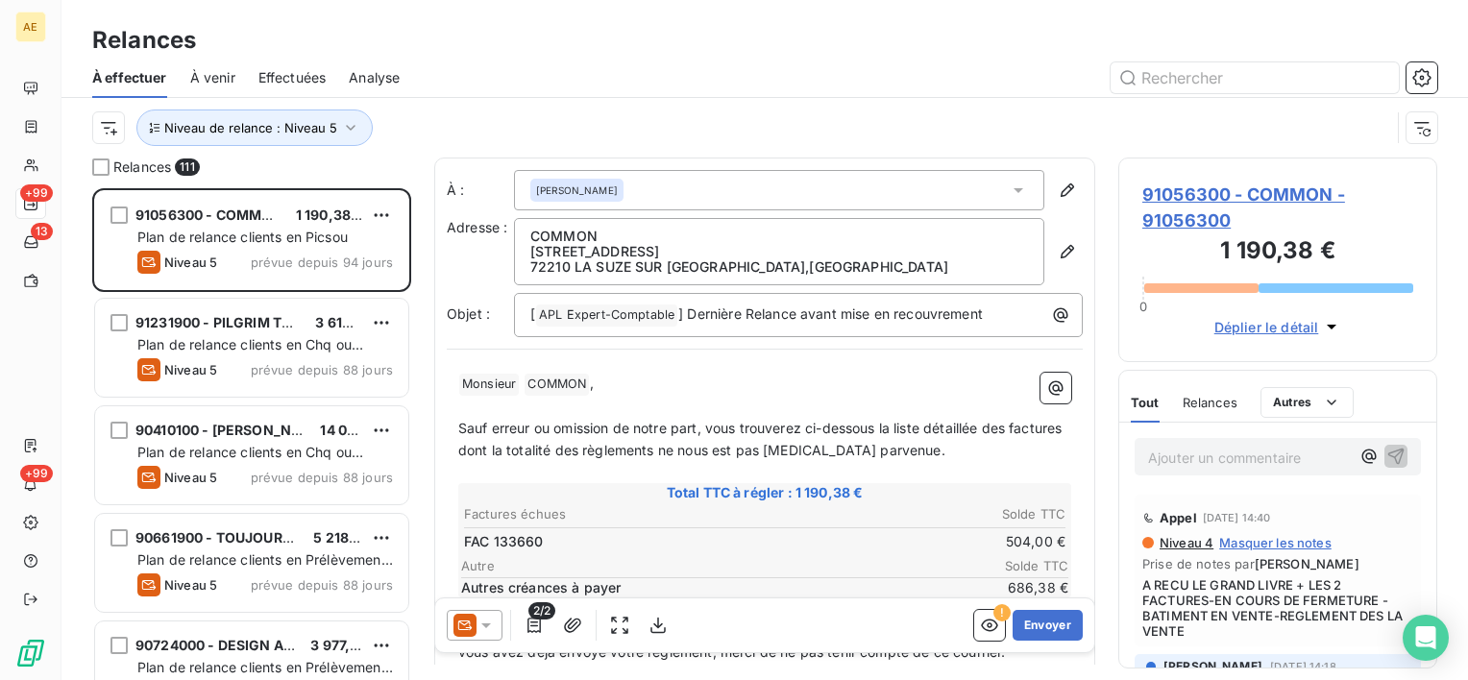
click at [541, 124] on div "Niveau de relance : Niveau 5" at bounding box center [741, 127] width 1298 height 36
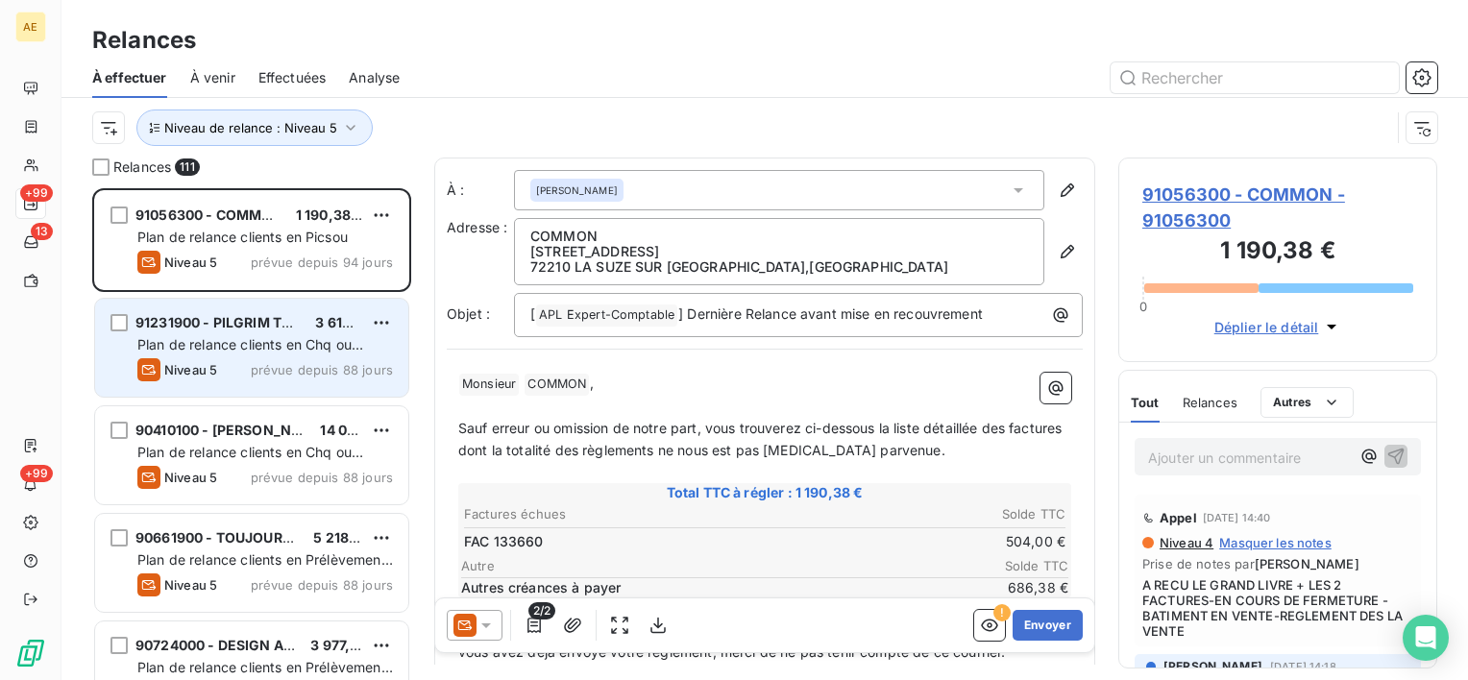
click at [310, 335] on div "Plan de relance clients en Chq ou Virement" at bounding box center [264, 344] width 255 height 19
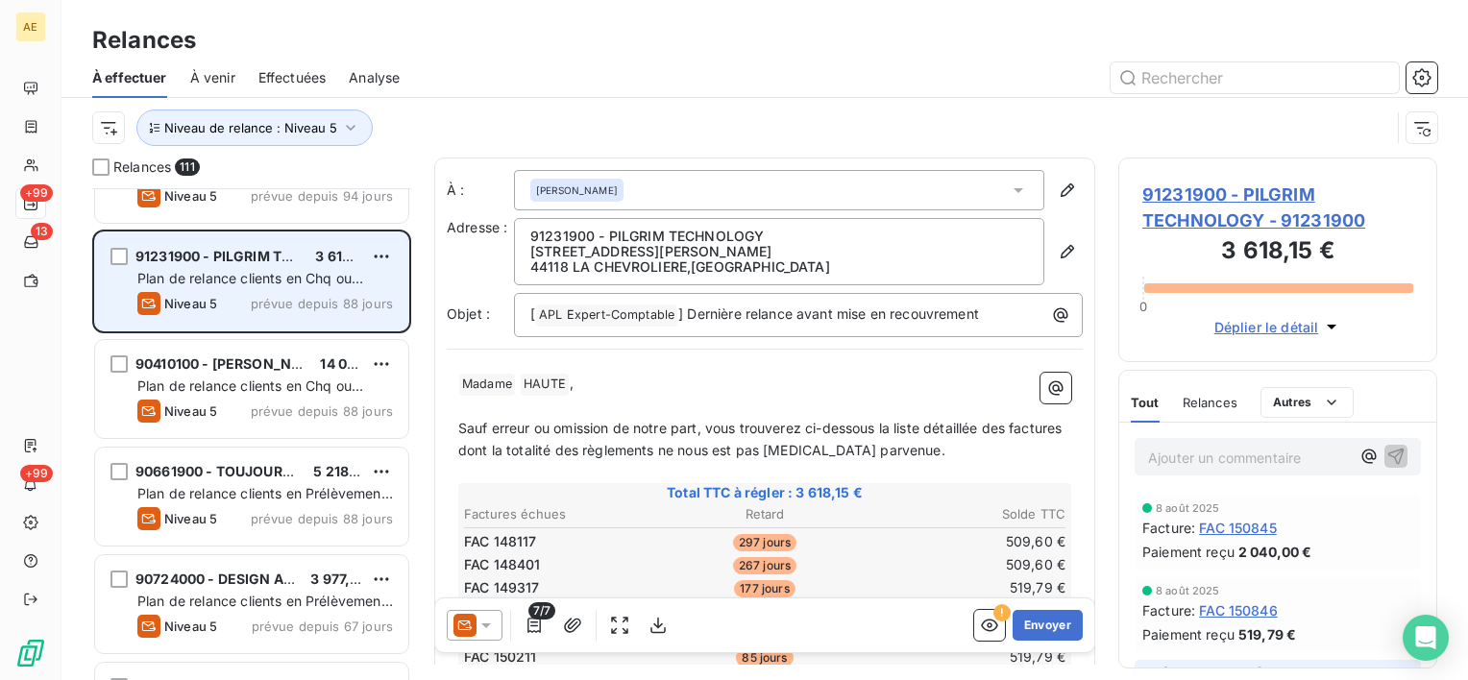
scroll to position [192, 0]
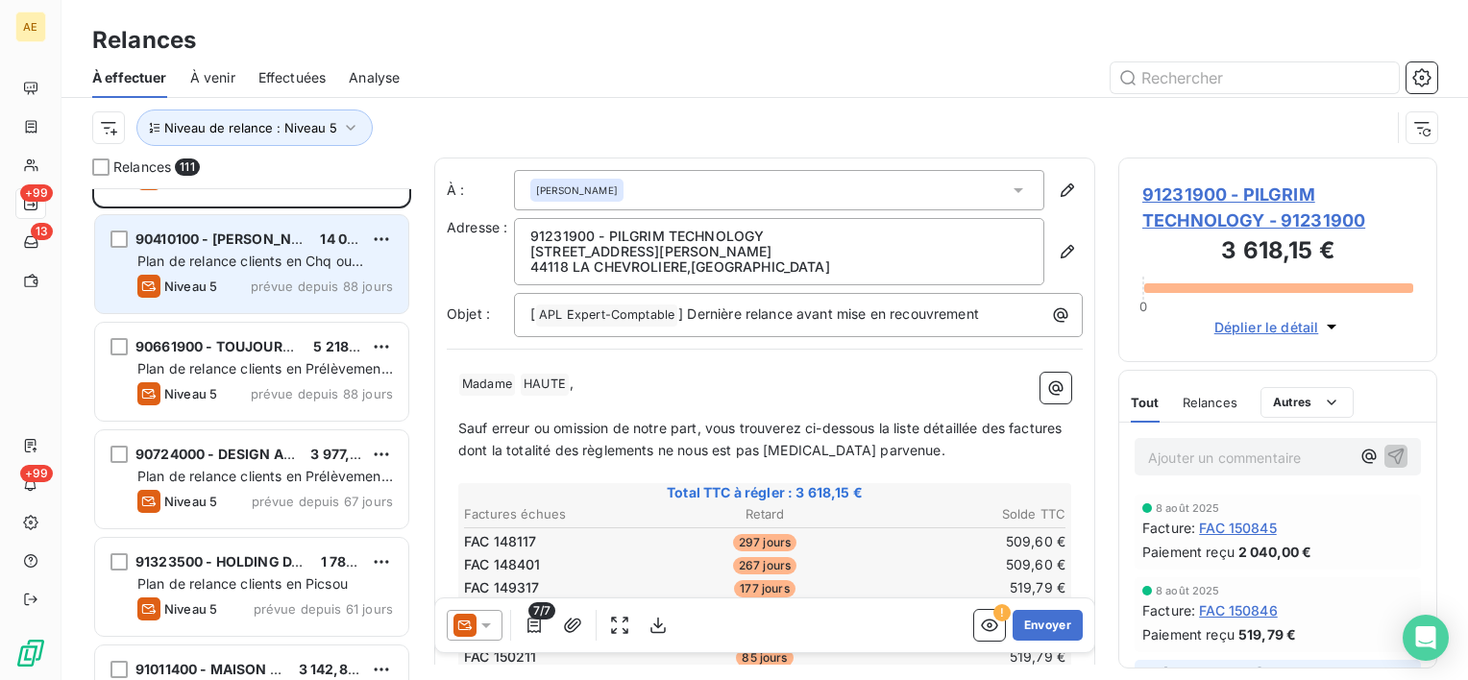
click at [324, 259] on span "Plan de relance clients en Chq ou Virement" at bounding box center [250, 271] width 226 height 36
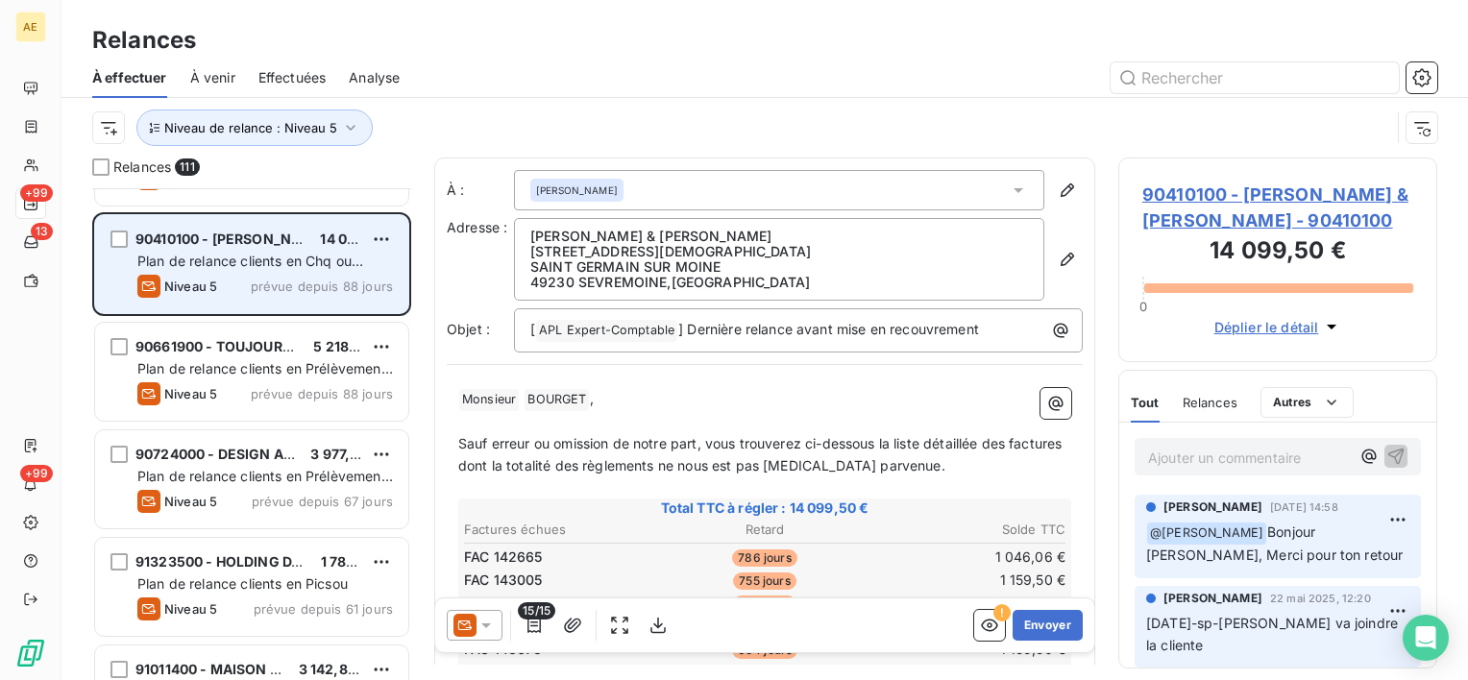
scroll to position [288, 0]
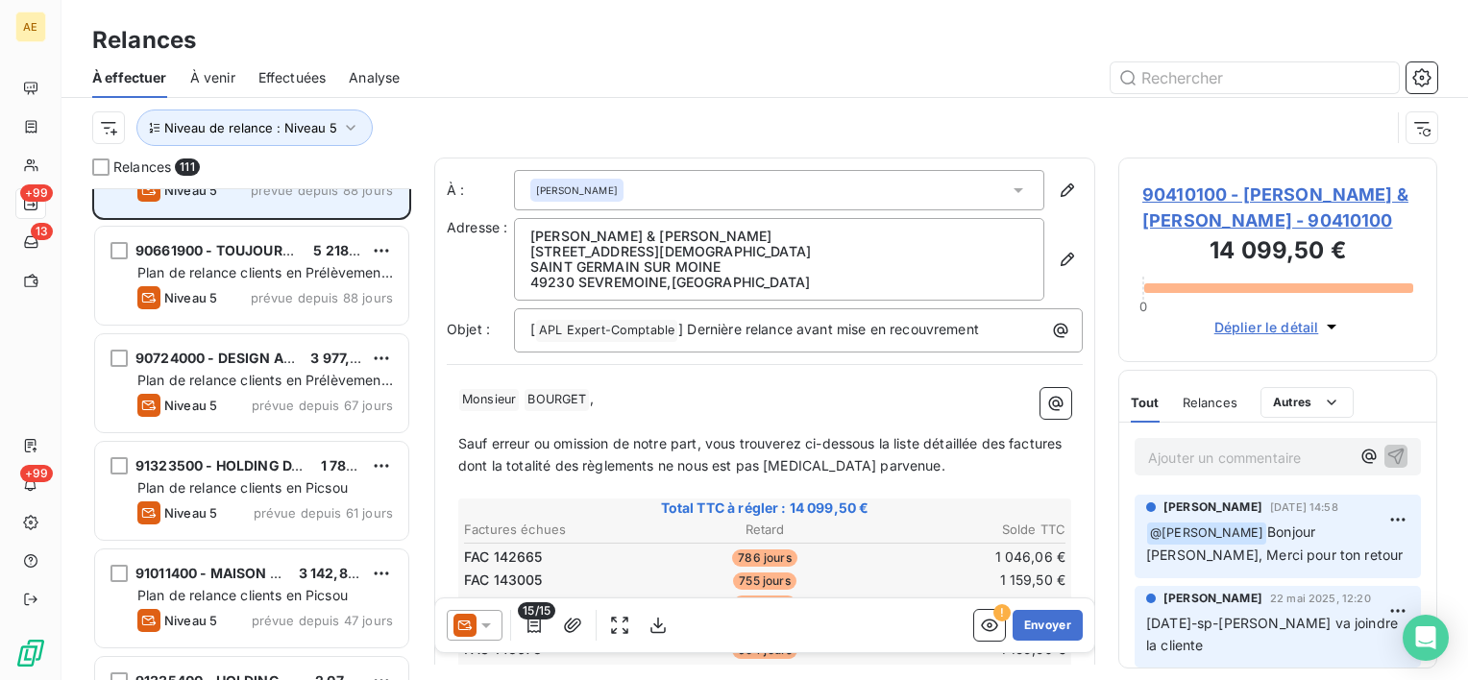
click at [324, 259] on div "90661900 - TOUJOURS BERNARD 5 218,16 € Plan de relance clients en Prélèvement a…" at bounding box center [251, 276] width 313 height 98
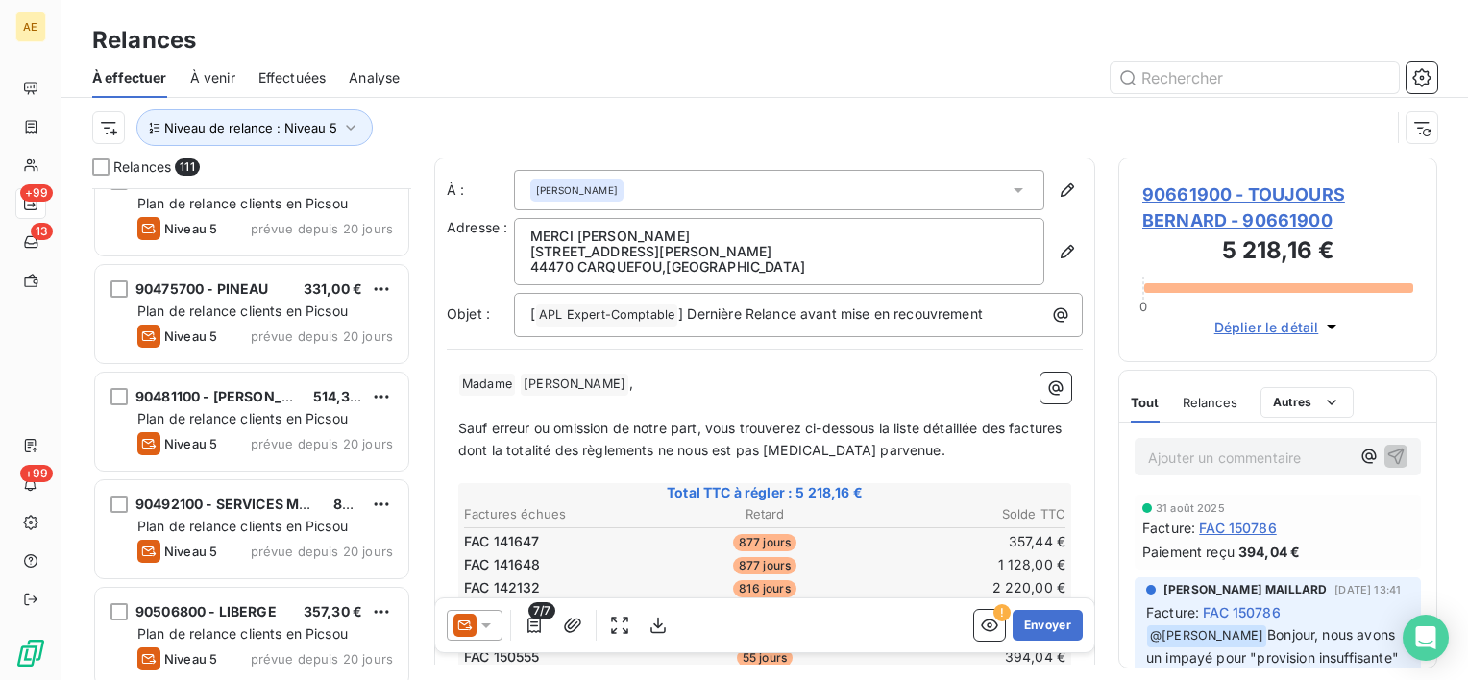
scroll to position [2209, 0]
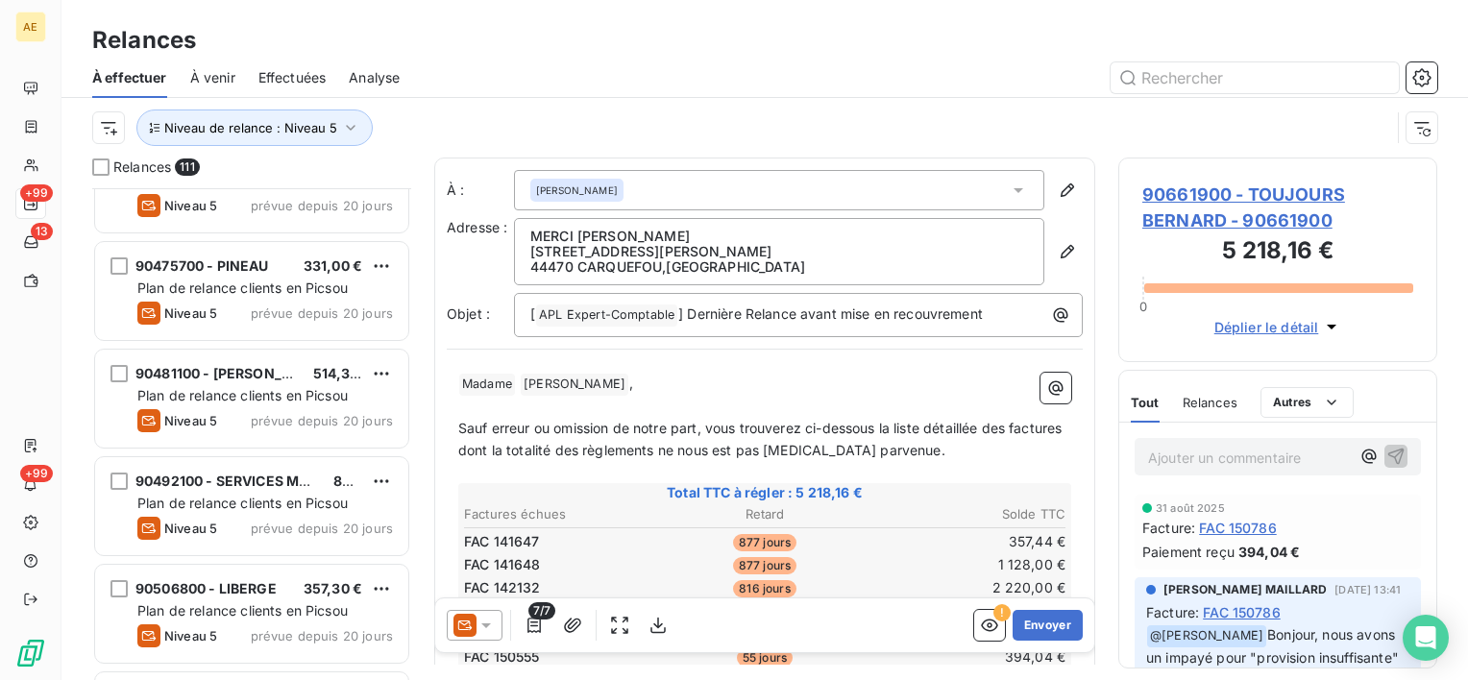
click at [277, 68] on span "Effectuées" at bounding box center [292, 77] width 68 height 19
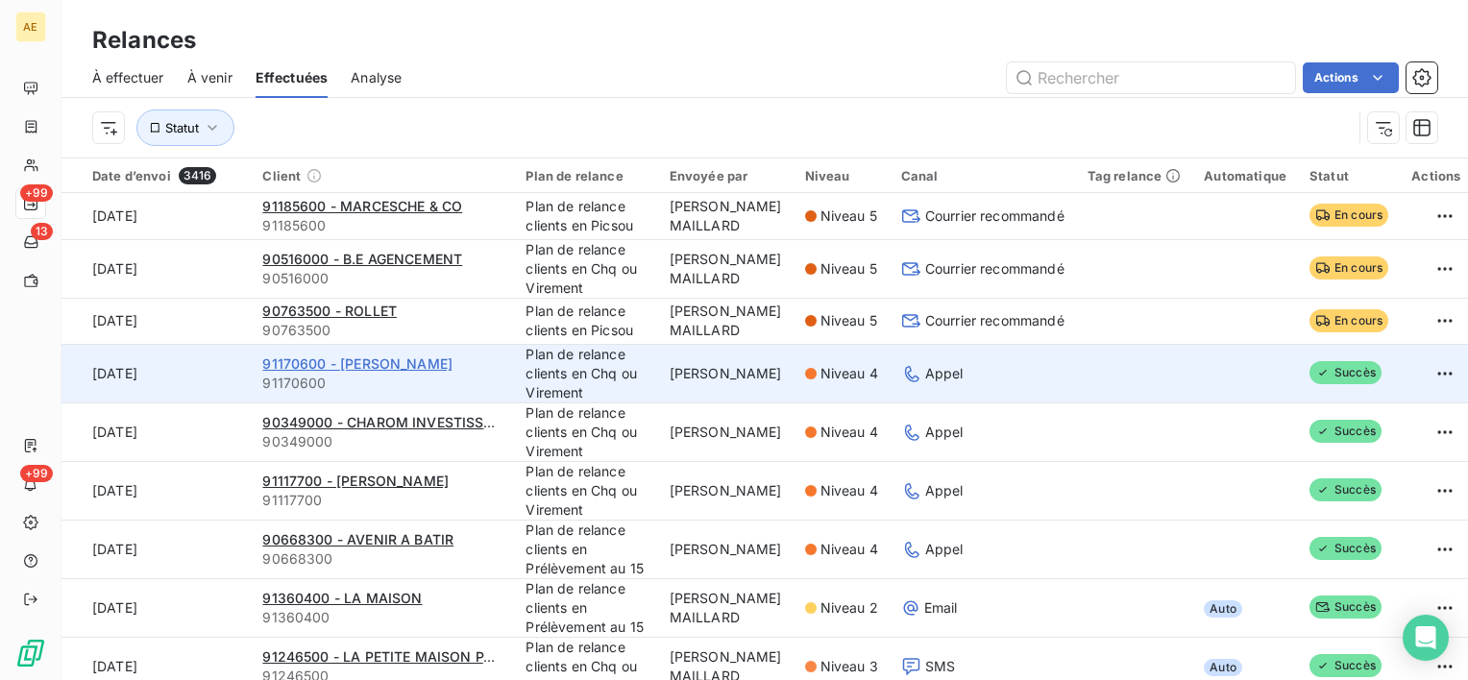
click at [357, 372] on span "91170600 - [PERSON_NAME]" at bounding box center [357, 363] width 190 height 16
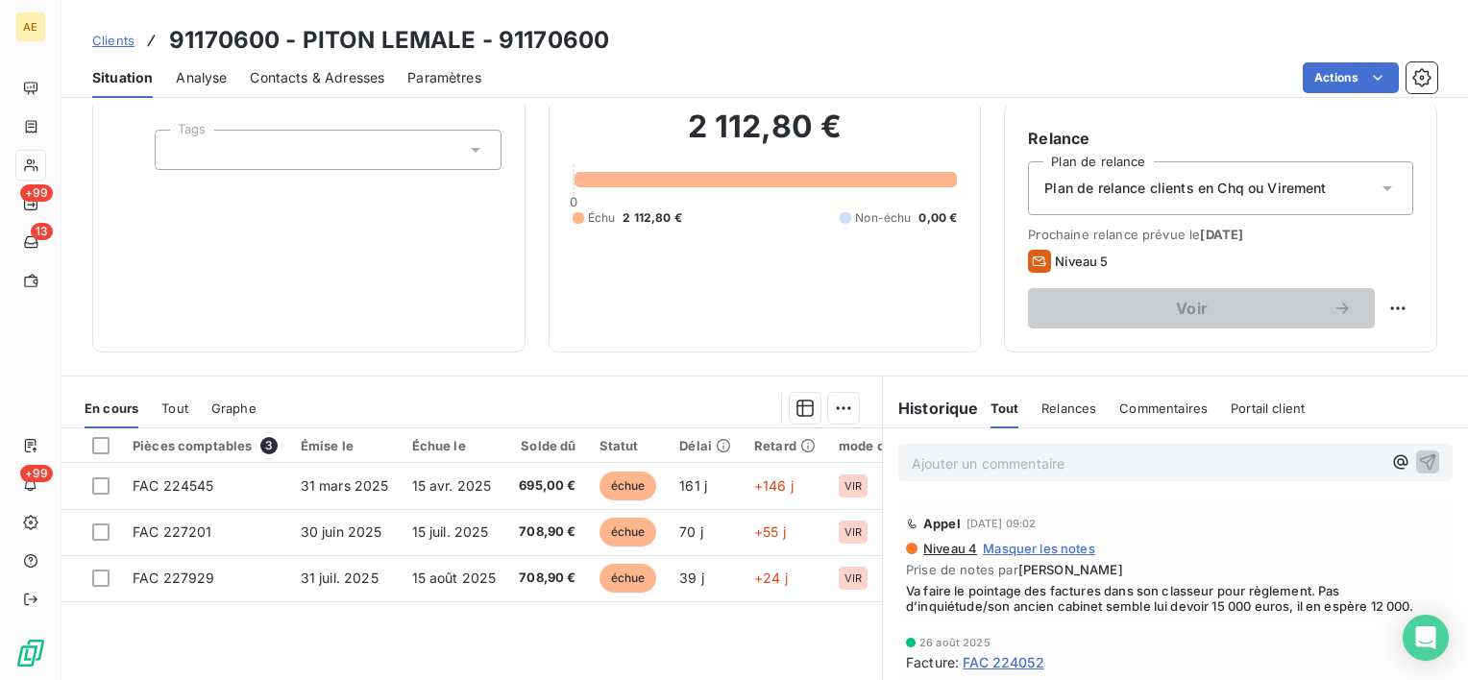
scroll to position [192, 0]
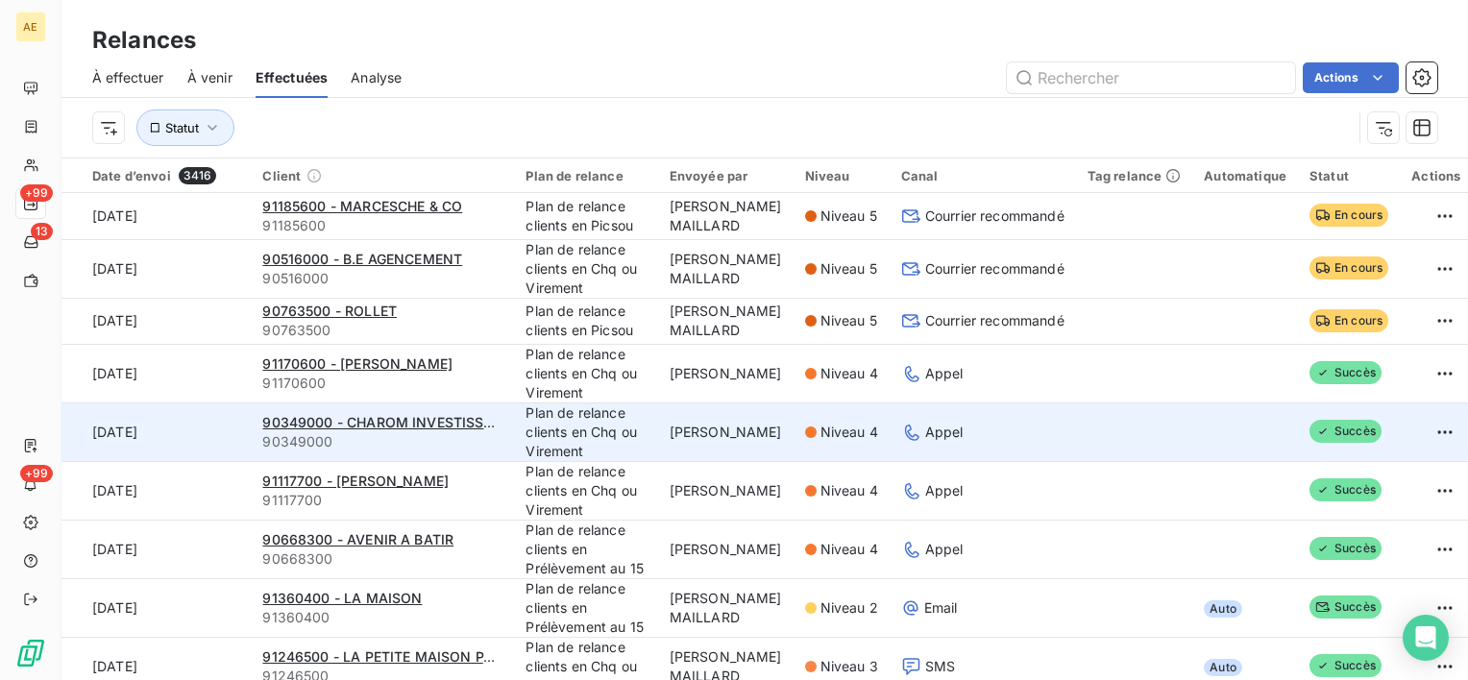
click at [372, 432] on div "90349000 - CHAROM INVESTISSEMENTS" at bounding box center [382, 422] width 240 height 19
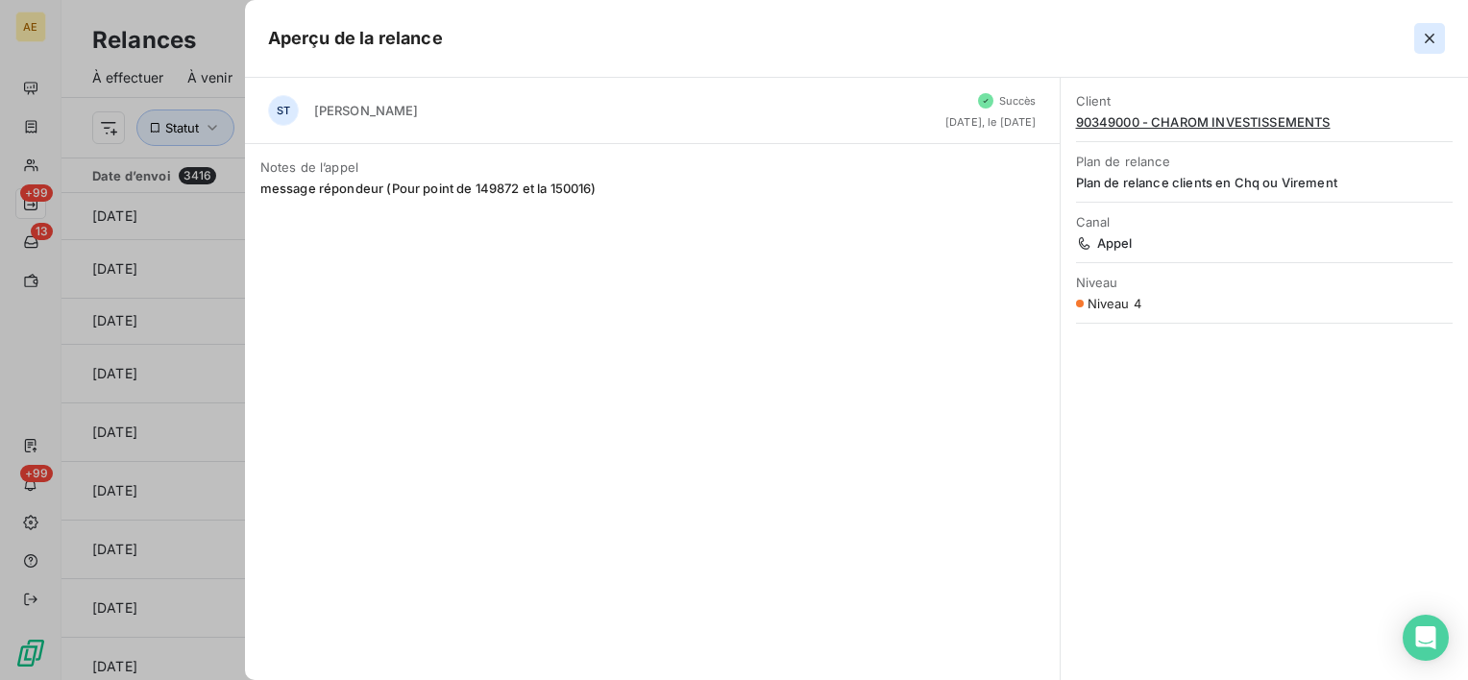
click at [1436, 39] on icon "button" at bounding box center [1429, 38] width 19 height 19
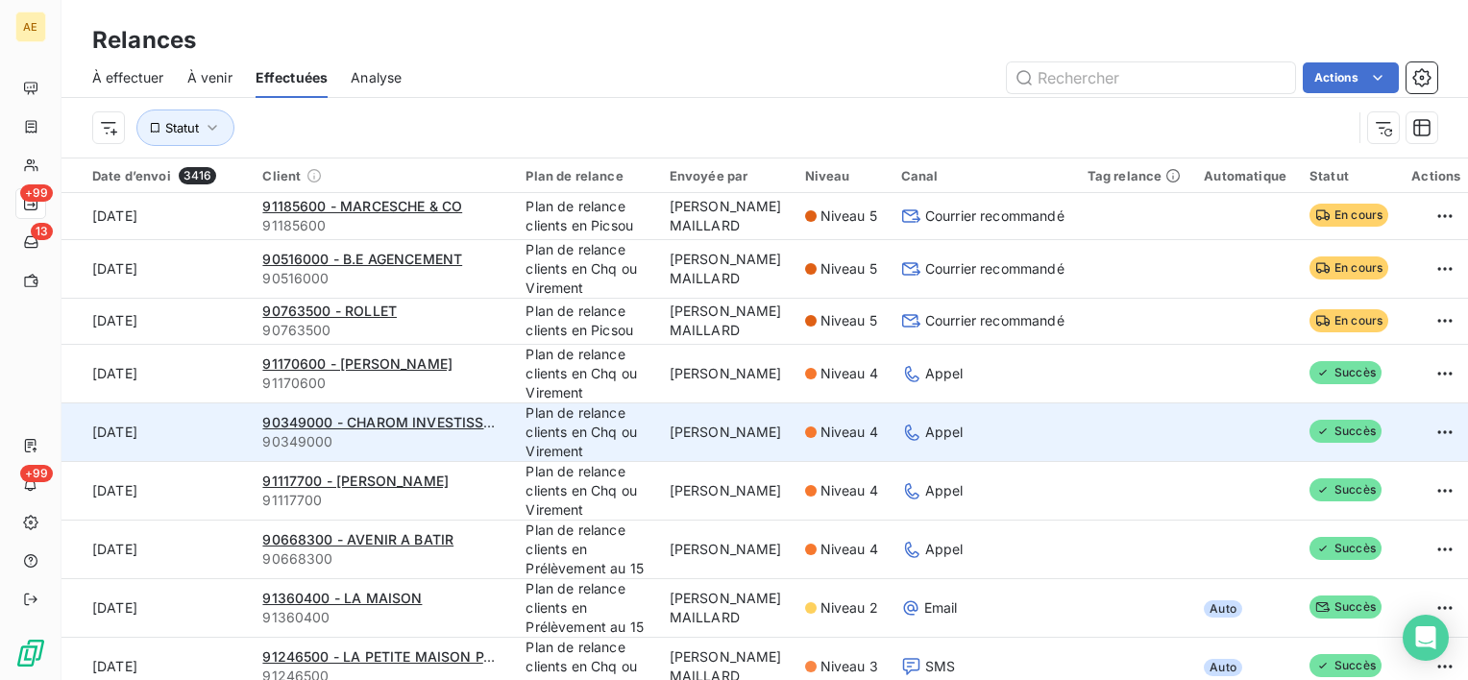
click at [430, 432] on div "90349000 - CHAROM INVESTISSEMENTS" at bounding box center [382, 422] width 240 height 19
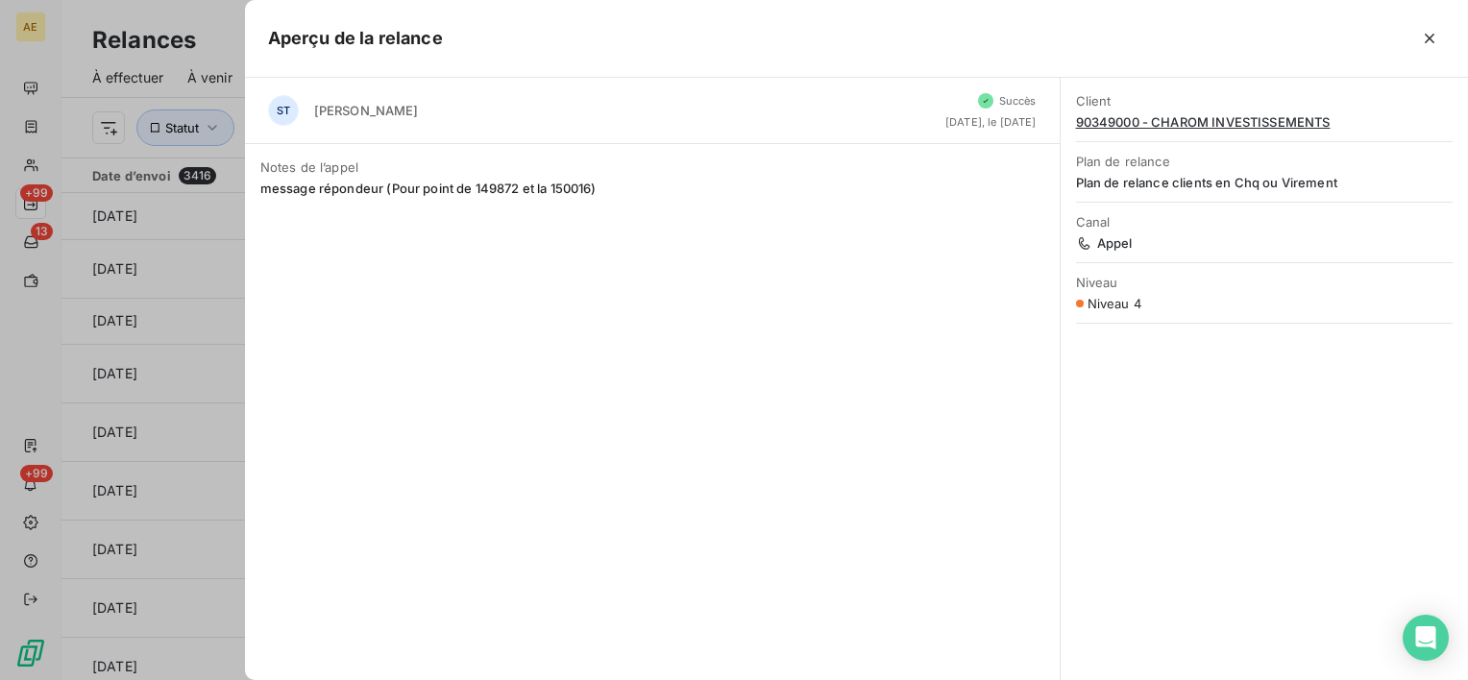
click at [1167, 116] on span "90349000 - CHAROM INVESTISSEMENTS" at bounding box center [1264, 121] width 377 height 15
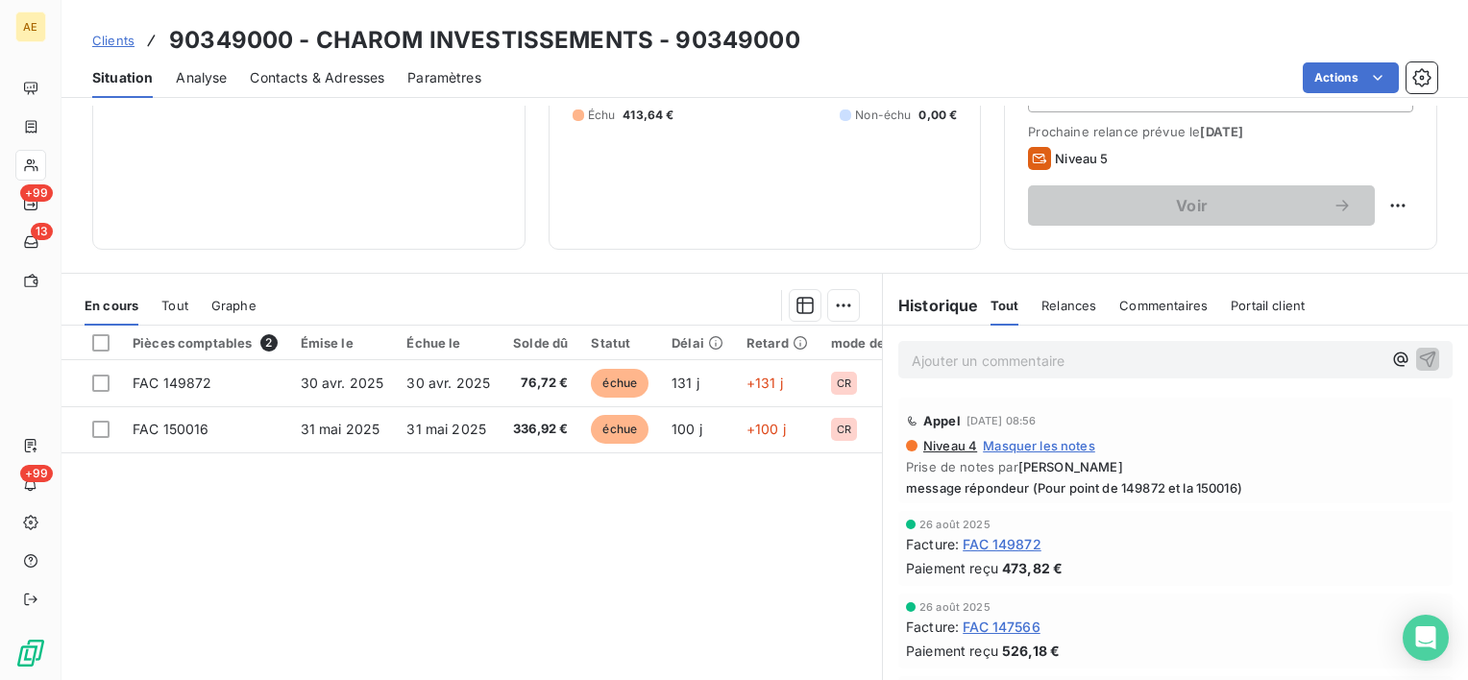
scroll to position [333, 0]
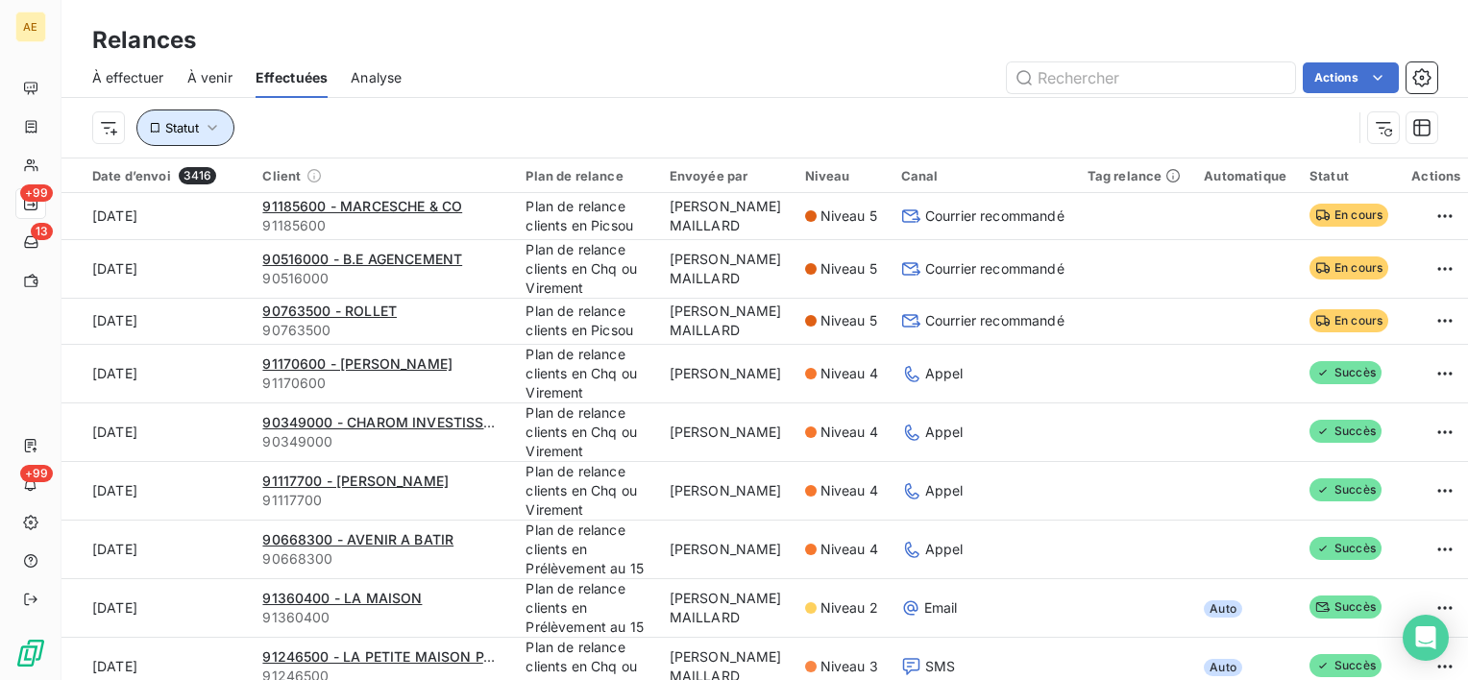
click at [223, 125] on button "Statut" at bounding box center [185, 127] width 98 height 36
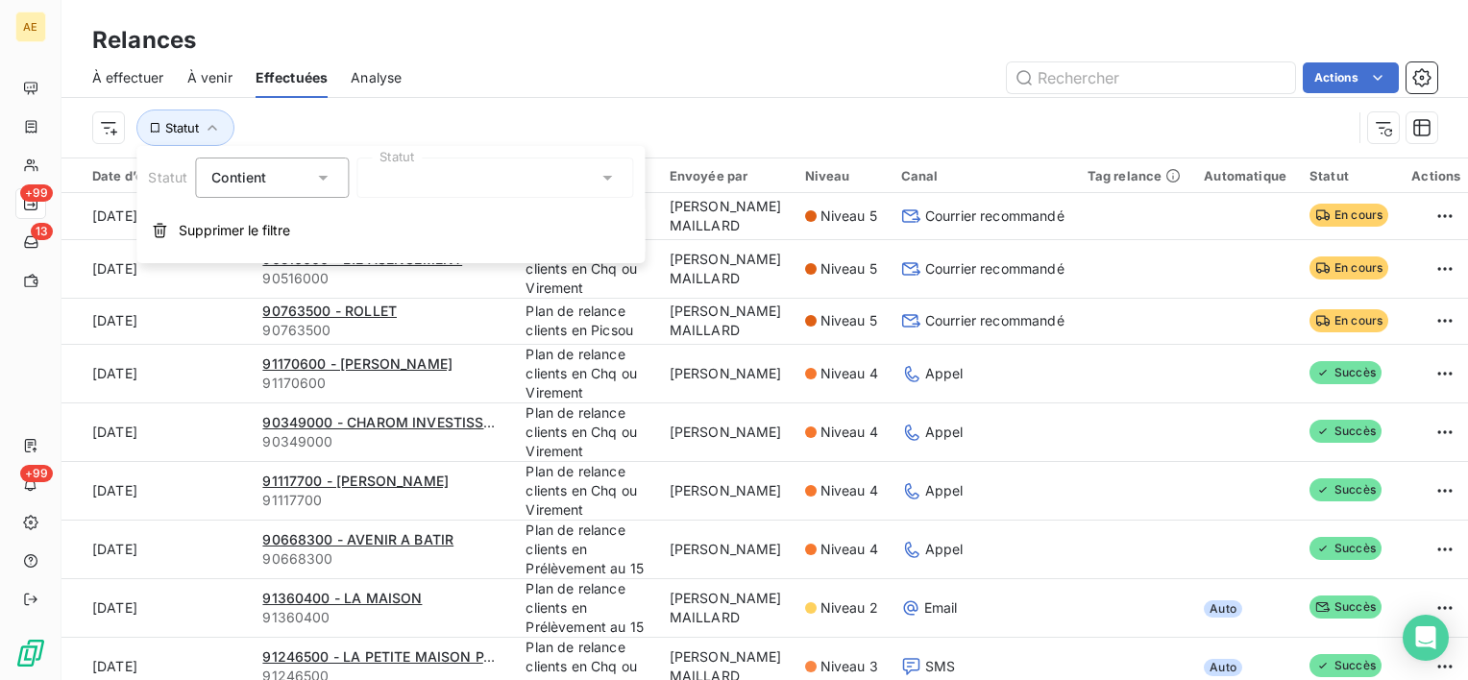
click at [457, 183] on div at bounding box center [494, 178] width 277 height 40
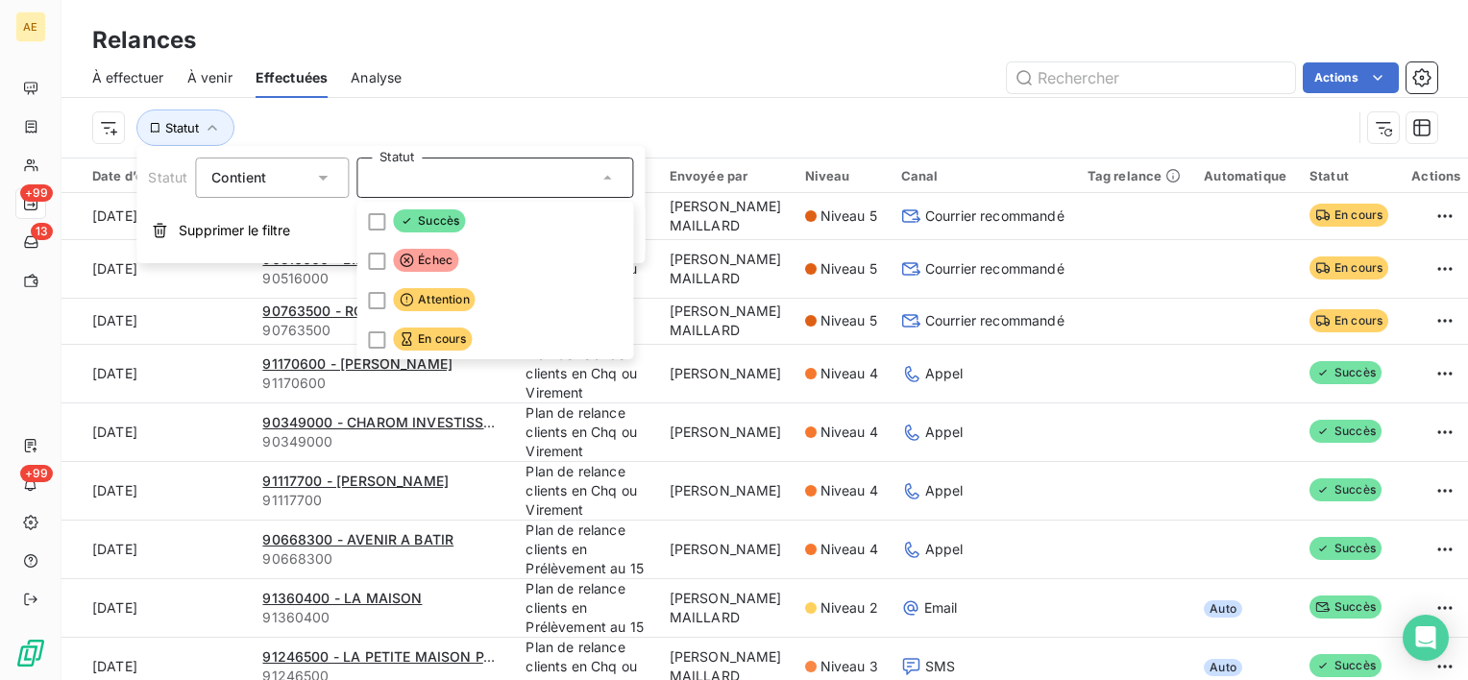
click at [474, 111] on div "Statut" at bounding box center [721, 127] width 1259 height 36
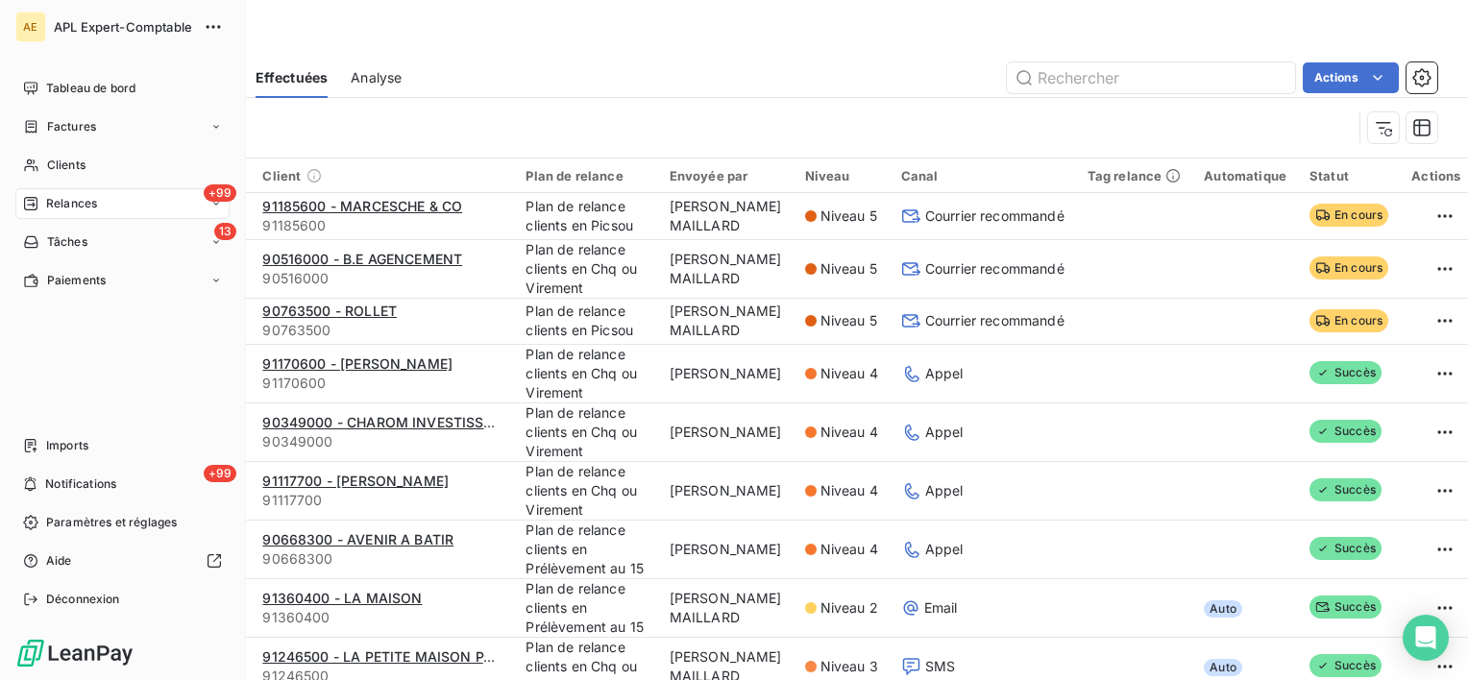
click at [51, 197] on span "Relances" at bounding box center [71, 203] width 51 height 17
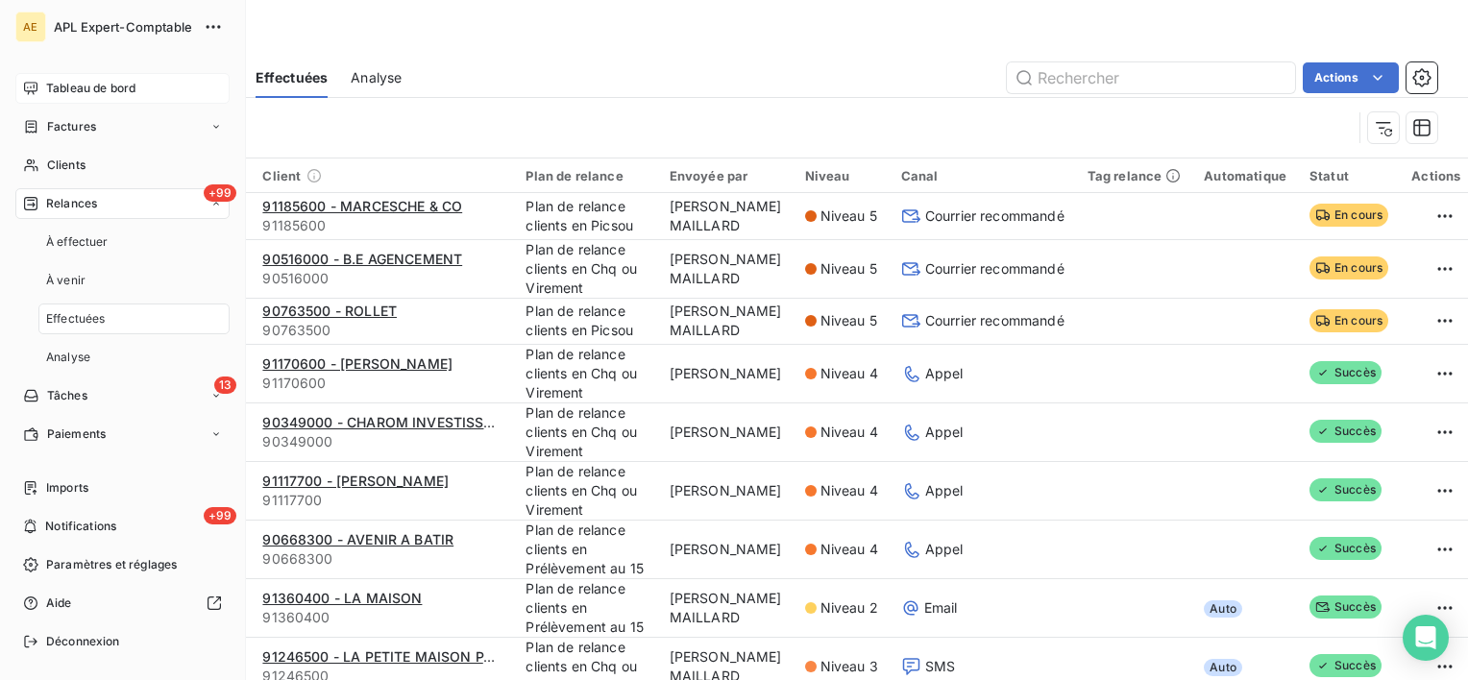
click at [77, 85] on span "Tableau de bord" at bounding box center [90, 88] width 89 height 17
